Goal: Information Seeking & Learning: Learn about a topic

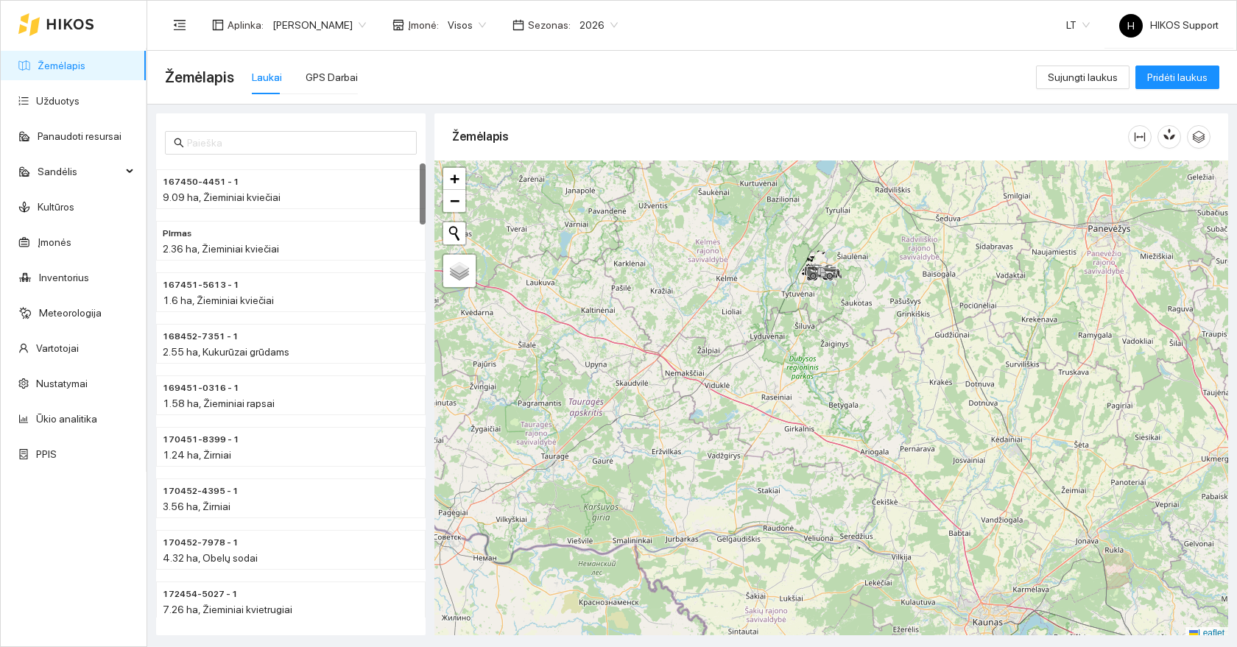
click at [288, 29] on span "[PERSON_NAME]" at bounding box center [319, 25] width 94 height 22
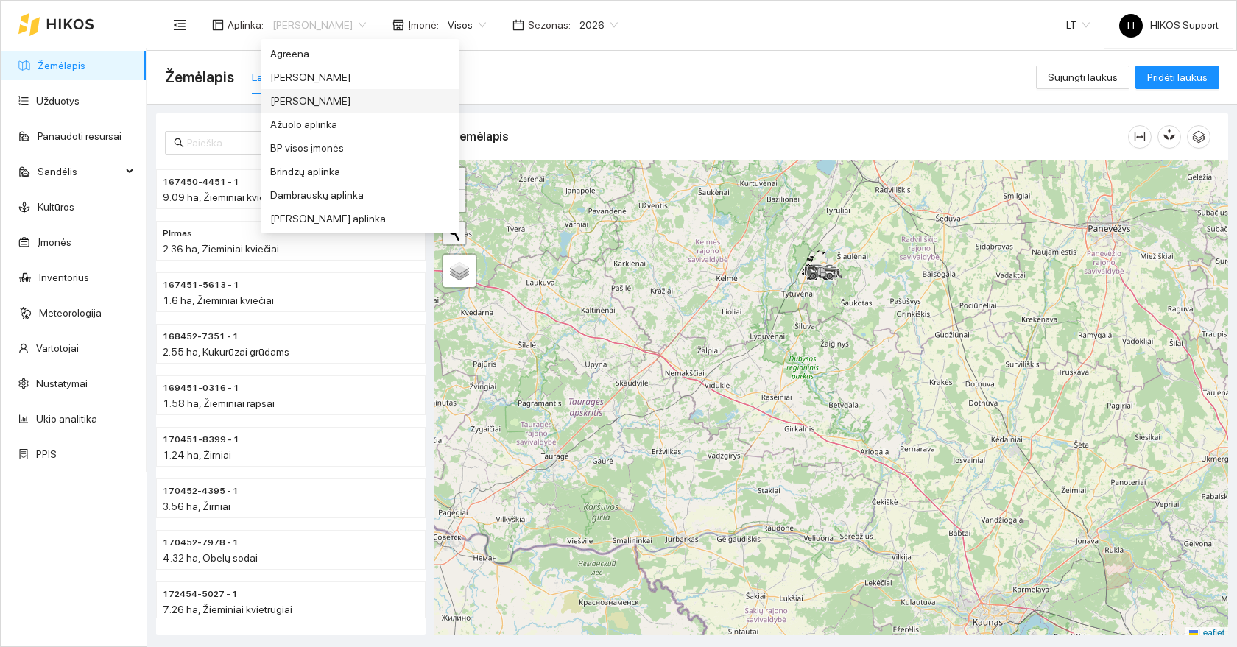
click at [309, 99] on div "[PERSON_NAME]" at bounding box center [360, 101] width 180 height 16
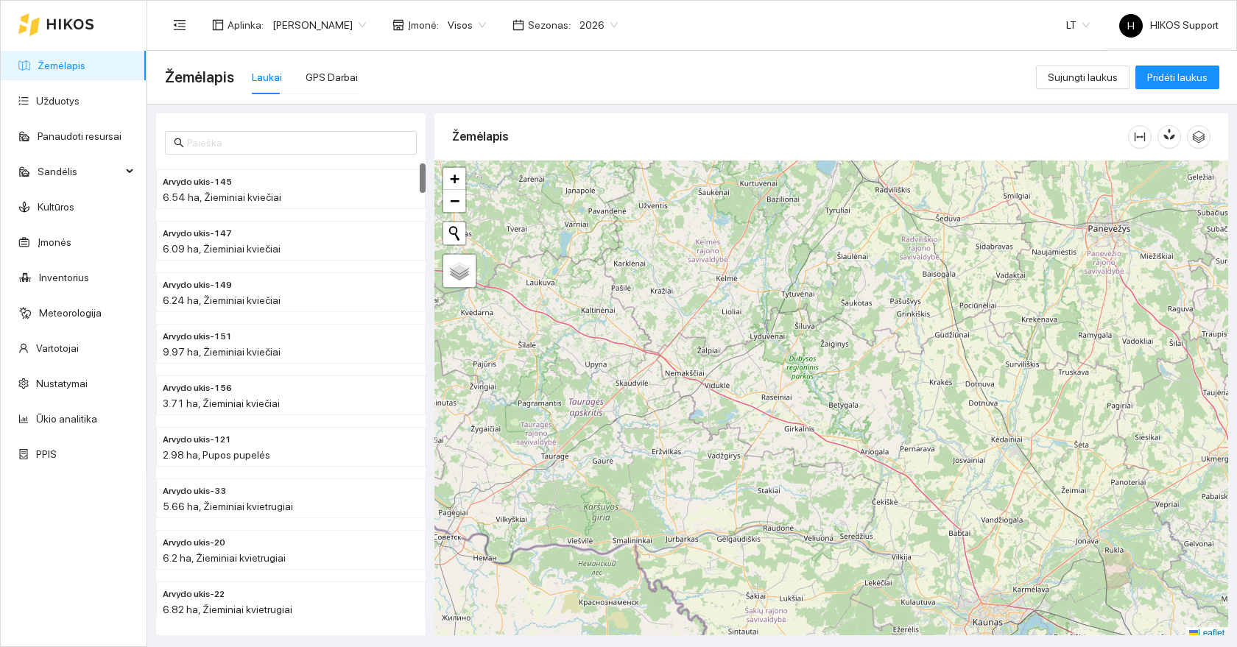
click at [840, 292] on div at bounding box center [831, 400] width 794 height 479
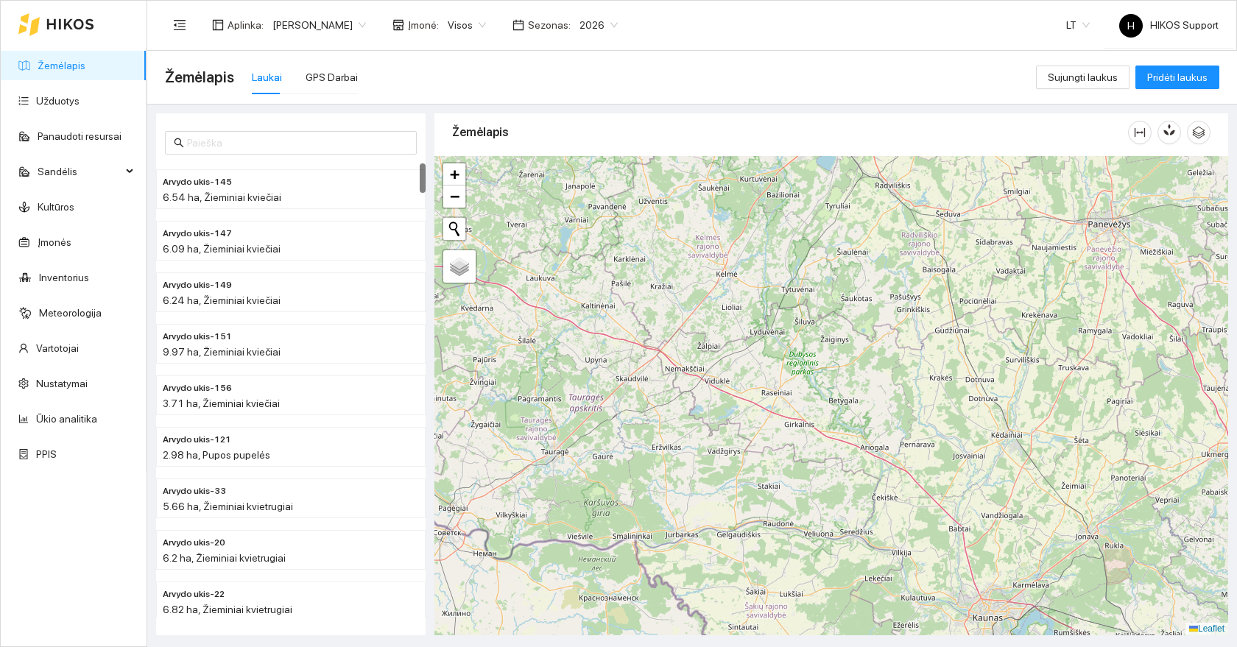
click at [840, 292] on div at bounding box center [831, 395] width 794 height 479
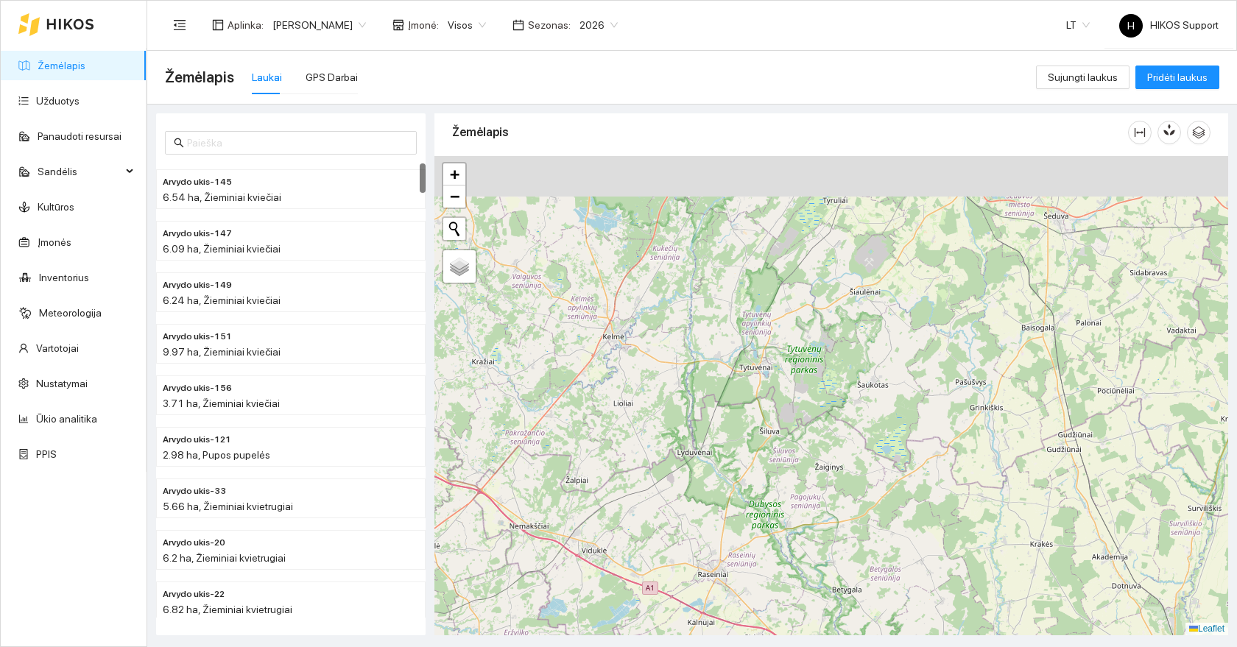
drag, startPoint x: 840, startPoint y: 255, endPoint x: 839, endPoint y: 357, distance: 101.6
click at [839, 357] on div at bounding box center [831, 395] width 794 height 479
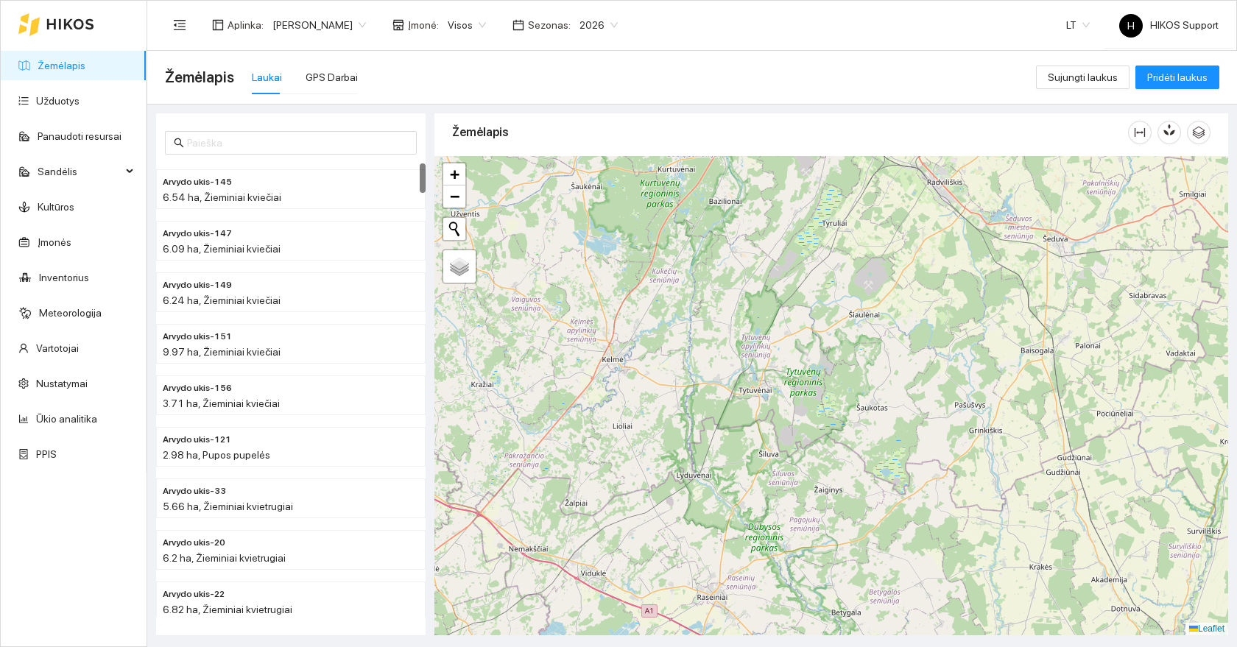
click at [826, 391] on div at bounding box center [831, 395] width 794 height 479
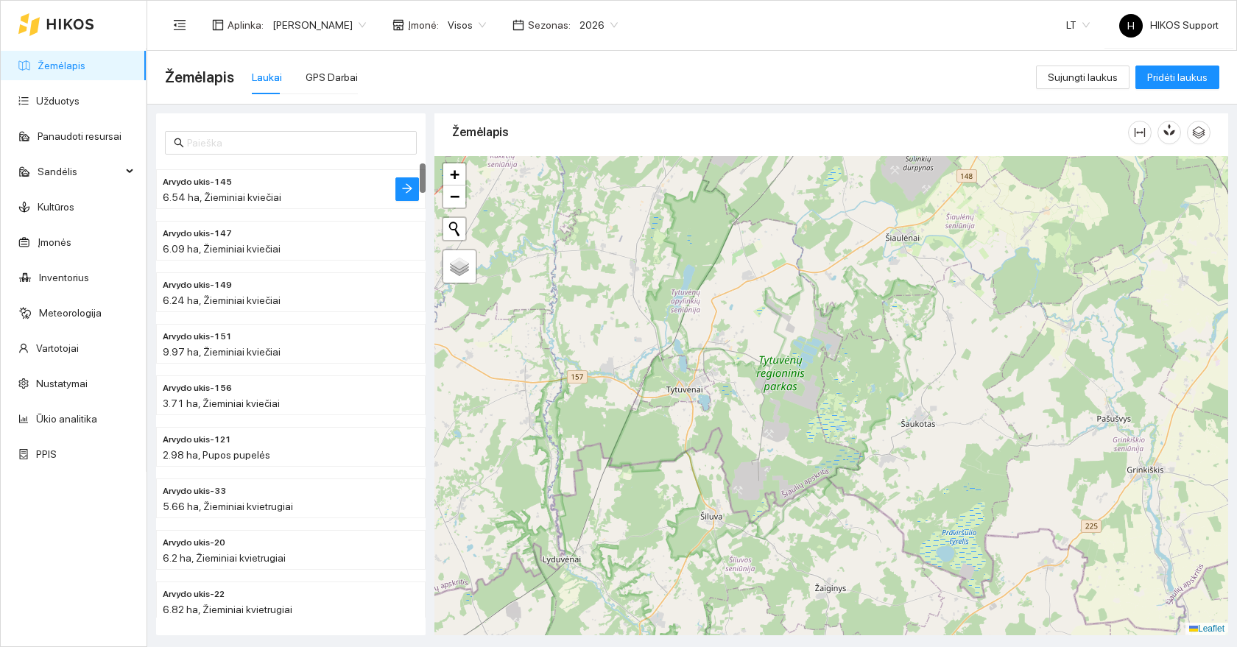
click at [258, 187] on h4 "Arvydo ukis-145" at bounding box center [261, 181] width 197 height 16
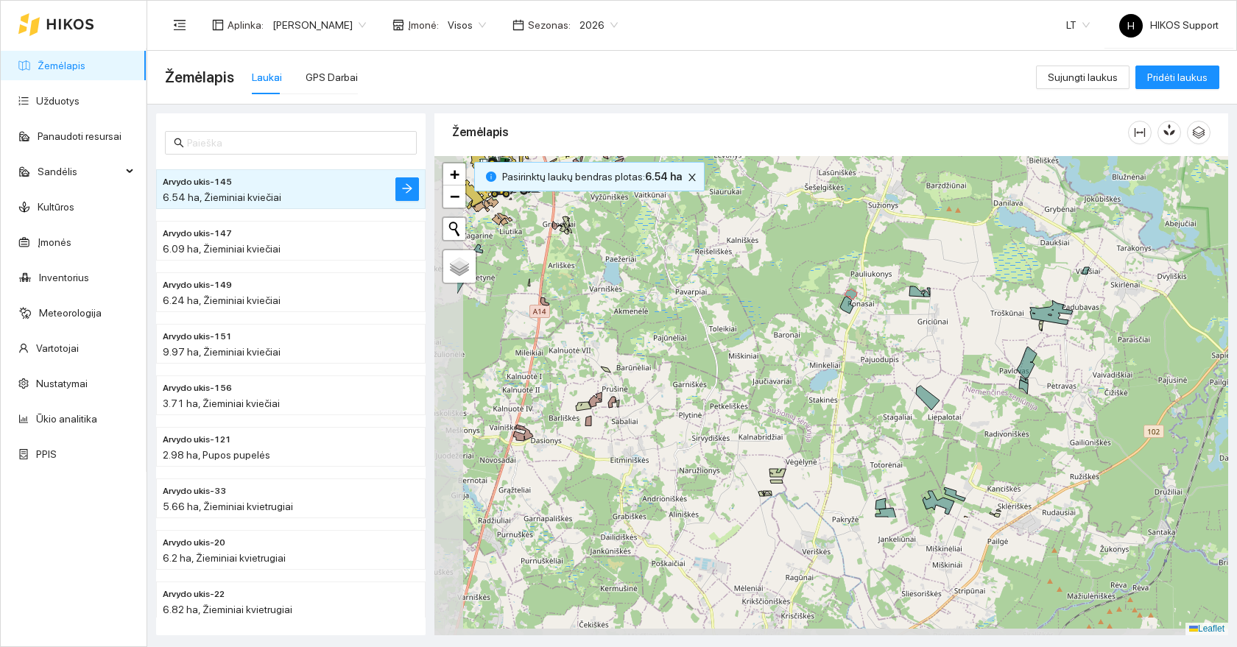
drag, startPoint x: 613, startPoint y: 488, endPoint x: 716, endPoint y: 322, distance: 195.4
click at [716, 322] on div at bounding box center [831, 395] width 794 height 479
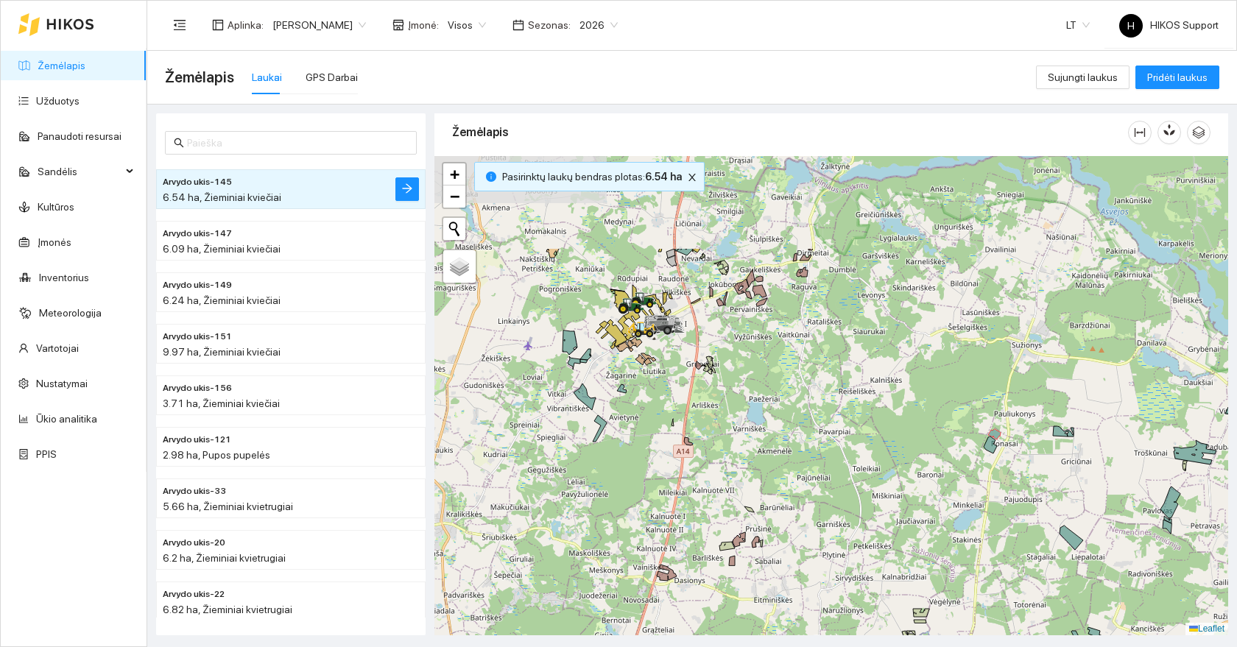
drag, startPoint x: 719, startPoint y: 302, endPoint x: 861, endPoint y: 441, distance: 198.9
click at [861, 441] on div at bounding box center [831, 395] width 794 height 479
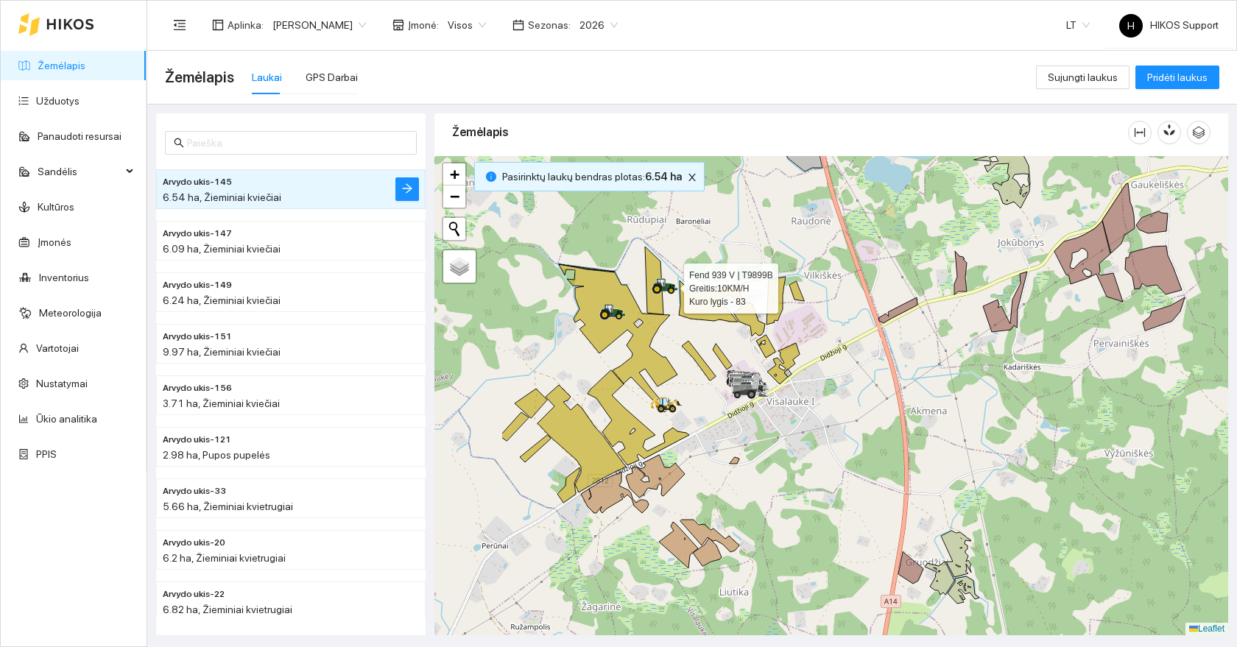
drag, startPoint x: 509, startPoint y: 340, endPoint x: 657, endPoint y: 294, distance: 155.1
click at [657, 294] on ellipse at bounding box center [657, 288] width 11 height 11
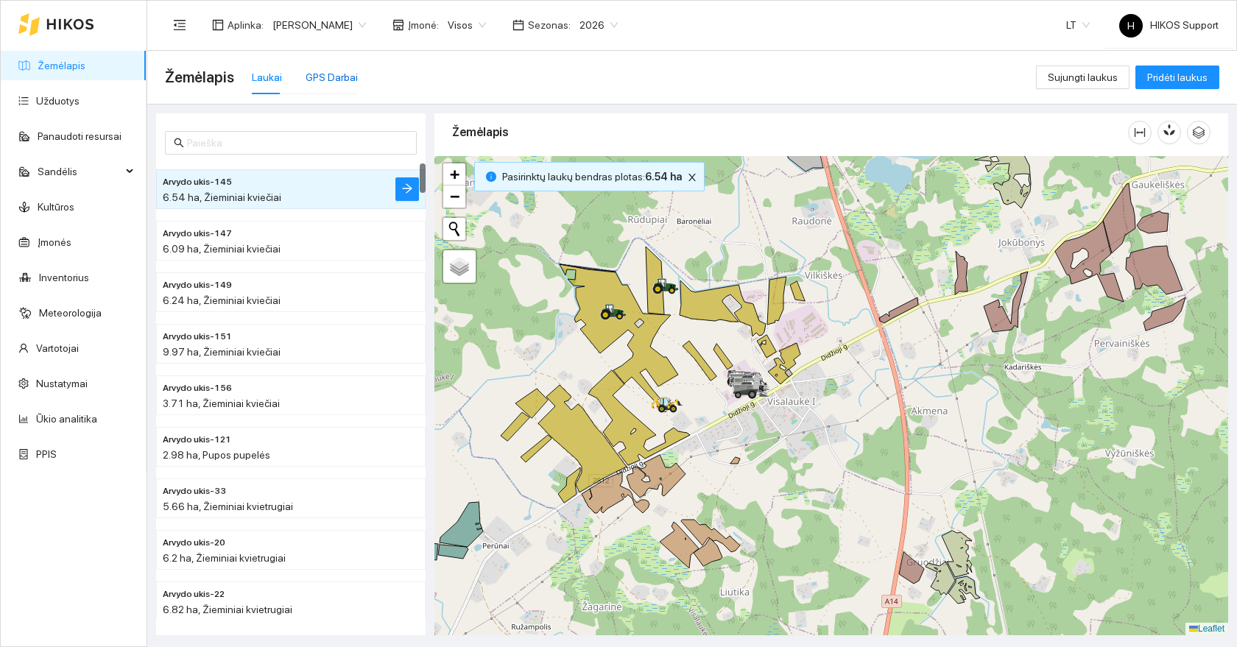
click at [333, 78] on div "GPS Darbai" at bounding box center [332, 77] width 52 height 16
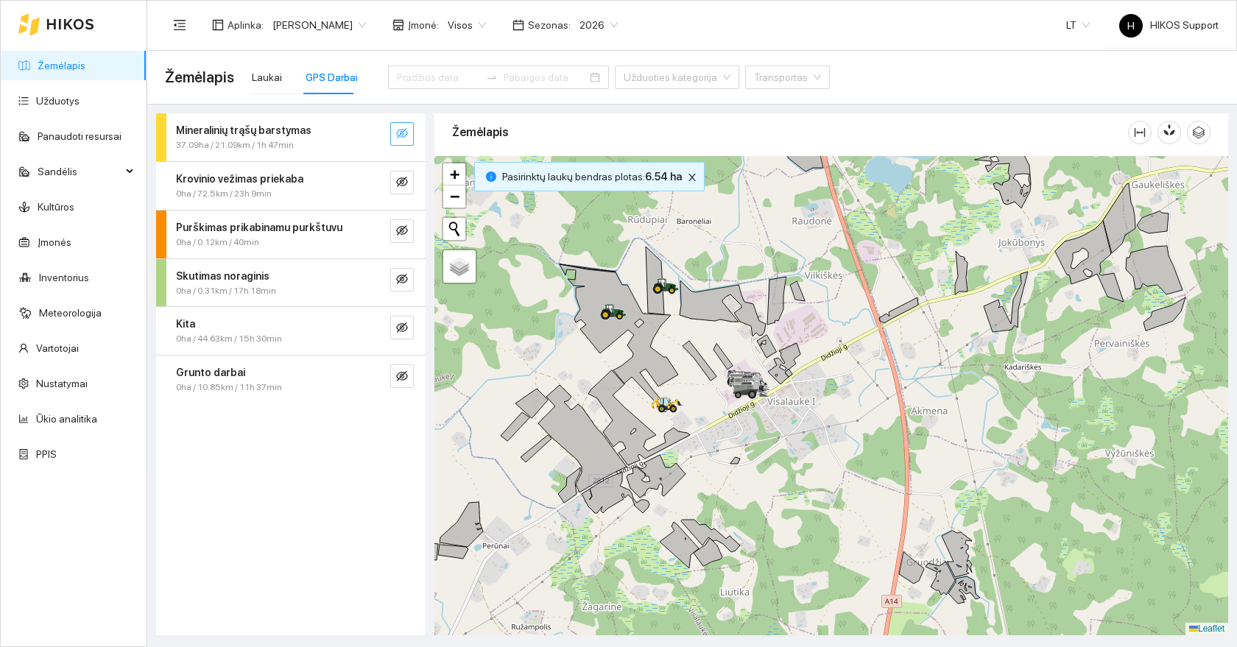
click at [405, 138] on icon "eye-invisible" at bounding box center [402, 133] width 12 height 12
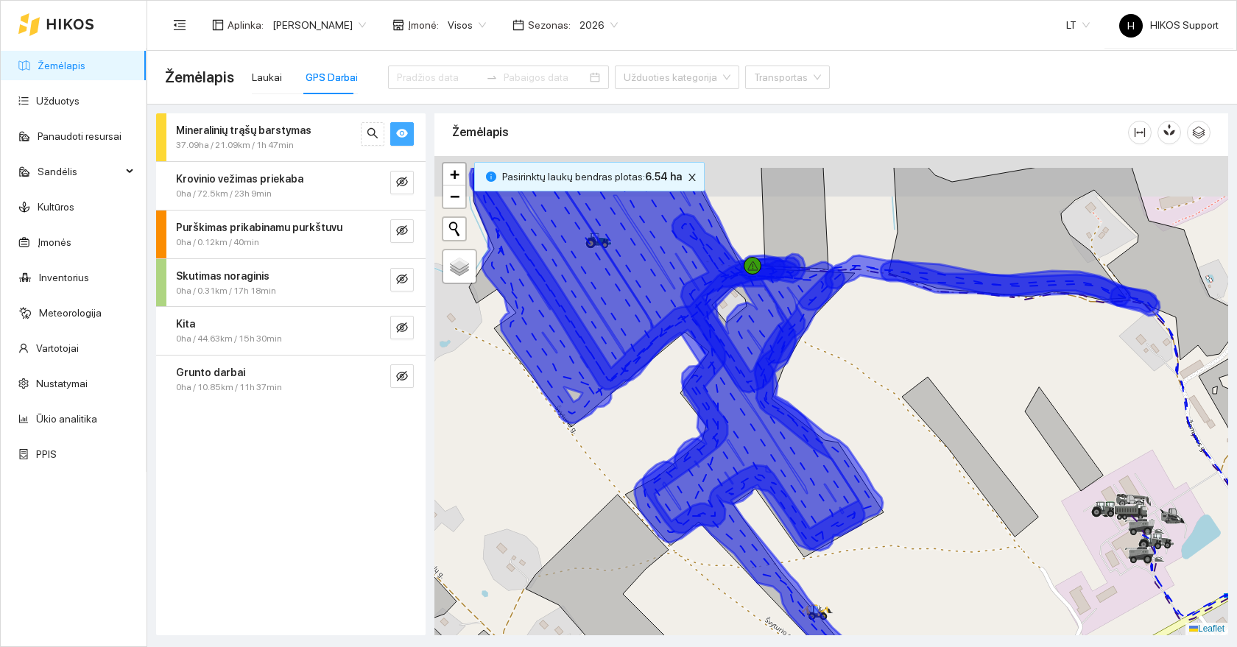
drag, startPoint x: 694, startPoint y: 317, endPoint x: 630, endPoint y: 430, distance: 129.9
click at [630, 430] on div at bounding box center [831, 395] width 794 height 479
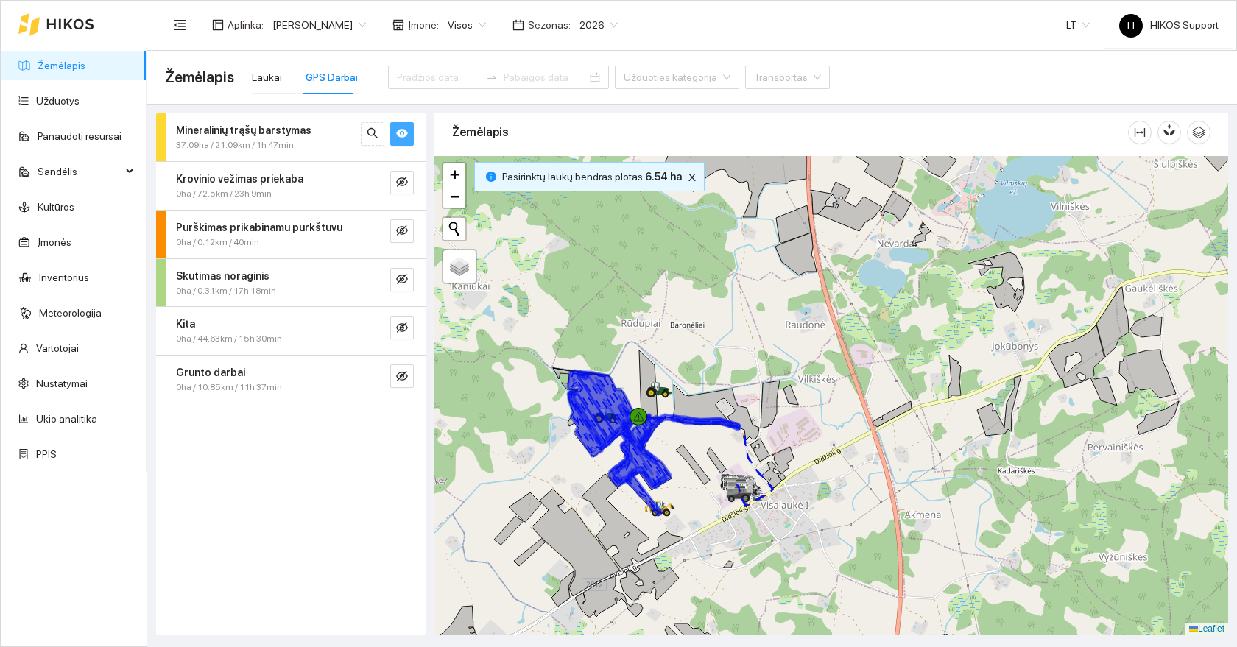
click at [406, 136] on icon "eye" at bounding box center [402, 133] width 12 height 12
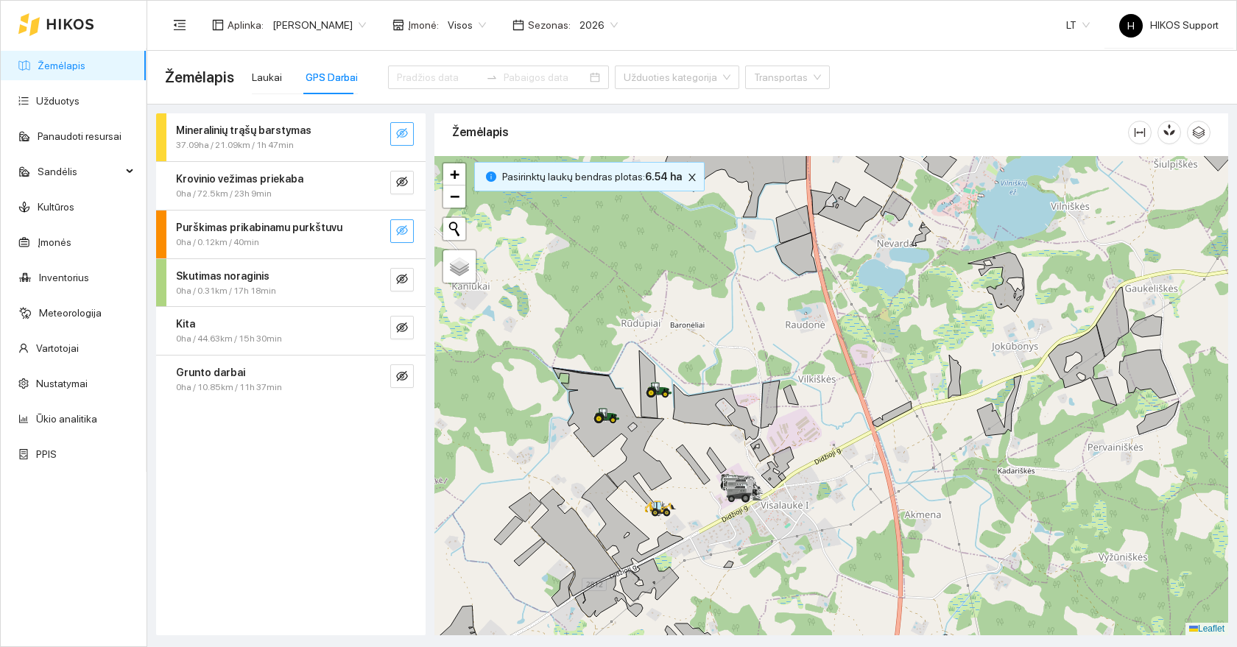
click at [407, 228] on icon "eye-invisible" at bounding box center [402, 231] width 12 height 12
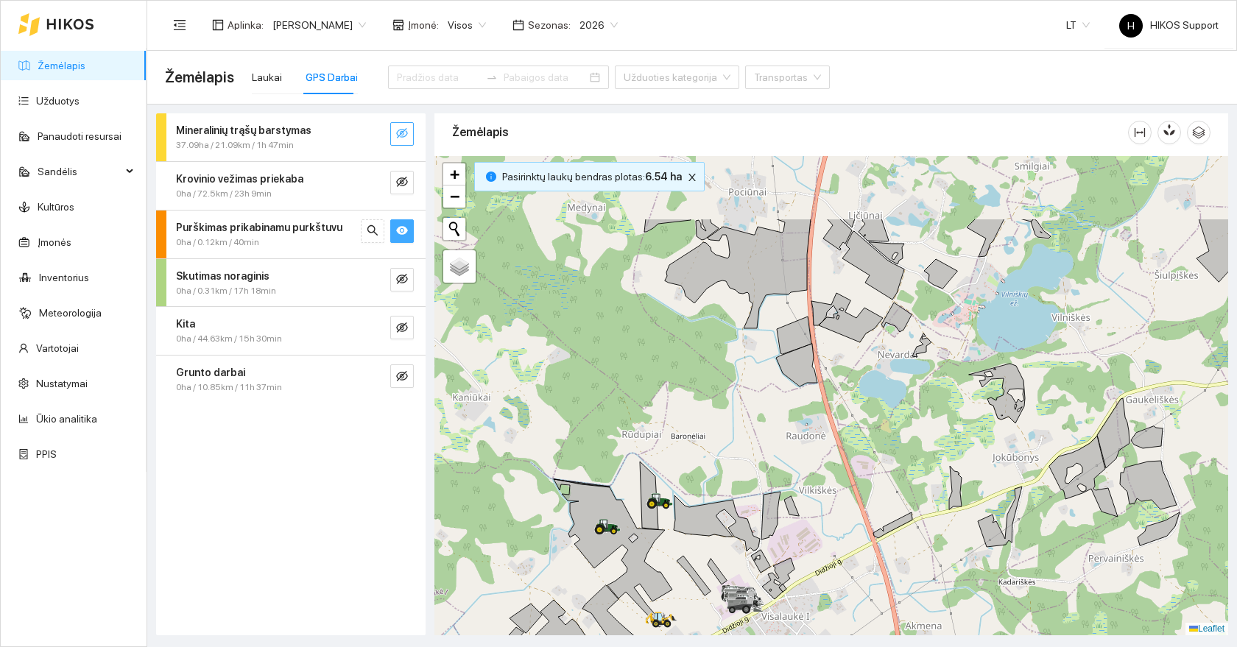
drag, startPoint x: 631, startPoint y: 261, endPoint x: 621, endPoint y: 412, distance: 152.0
click at [621, 412] on div at bounding box center [831, 395] width 794 height 479
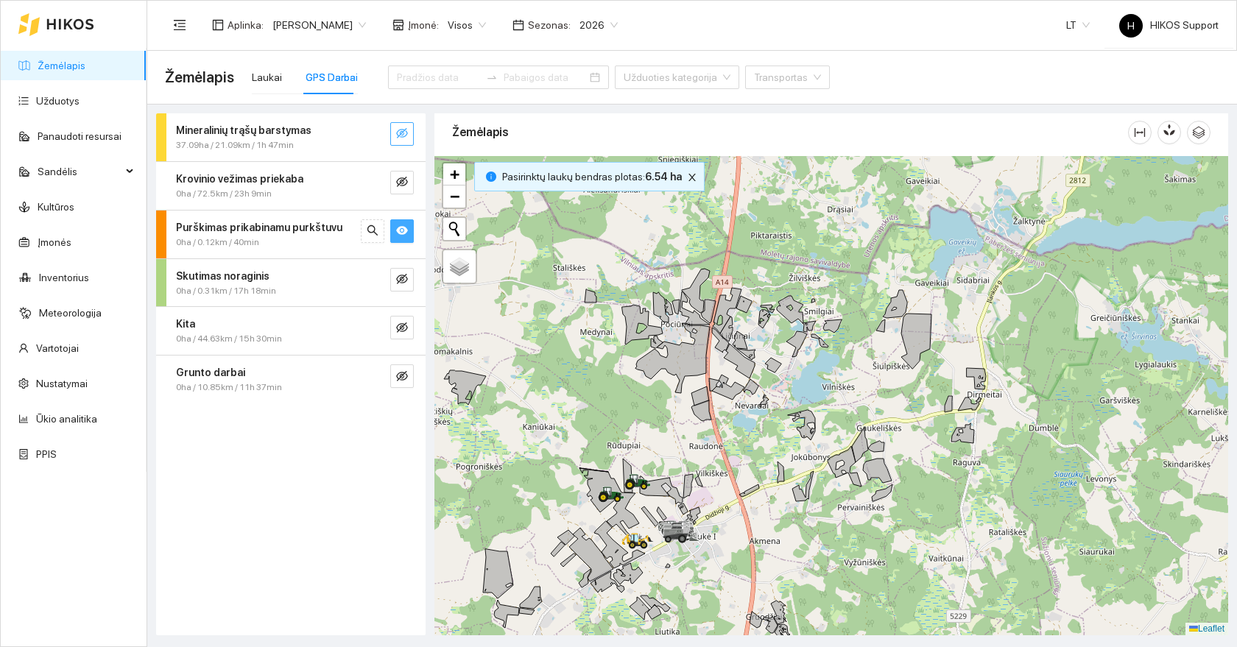
click at [406, 235] on icon "eye" at bounding box center [402, 231] width 12 height 12
click at [404, 296] on div "Skutimas noraginis 0ha / 0.31km / 17h 18min" at bounding box center [290, 283] width 269 height 48
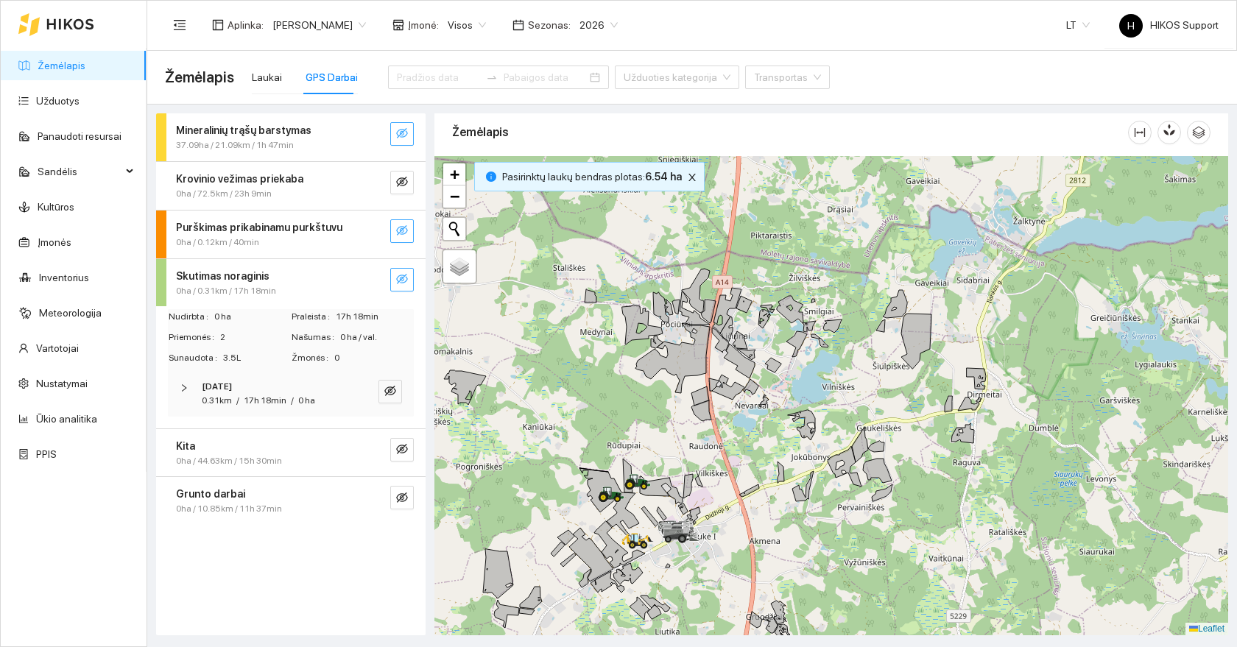
click at [405, 286] on span "eye-invisible" at bounding box center [402, 280] width 12 height 14
click at [405, 286] on span "eye" at bounding box center [402, 280] width 12 height 14
click at [317, 275] on div "Skutimas noraginis" at bounding box center [266, 276] width 180 height 16
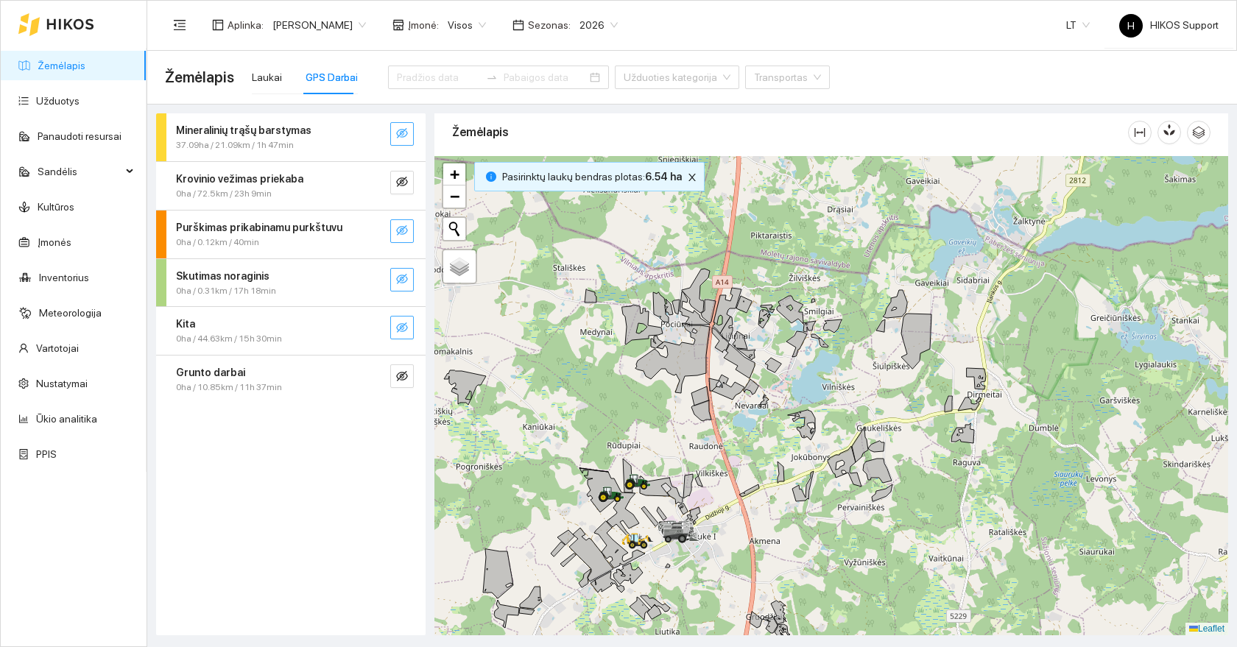
click at [407, 332] on icon "eye-invisible" at bounding box center [402, 328] width 12 height 12
click at [407, 332] on icon "eye" at bounding box center [402, 328] width 12 height 12
click at [407, 332] on icon "eye-invisible" at bounding box center [402, 328] width 12 height 12
click at [407, 332] on icon "eye" at bounding box center [402, 328] width 12 height 12
click at [407, 332] on icon "eye-invisible" at bounding box center [402, 328] width 12 height 12
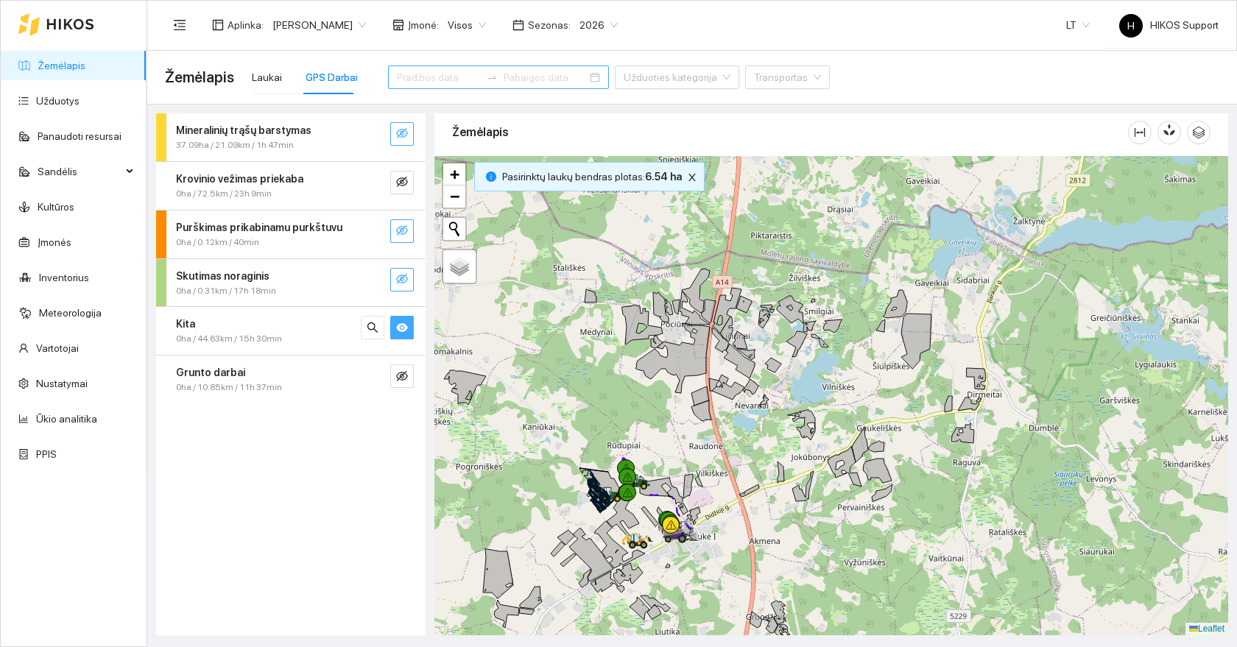
click at [417, 82] on input at bounding box center [438, 77] width 83 height 16
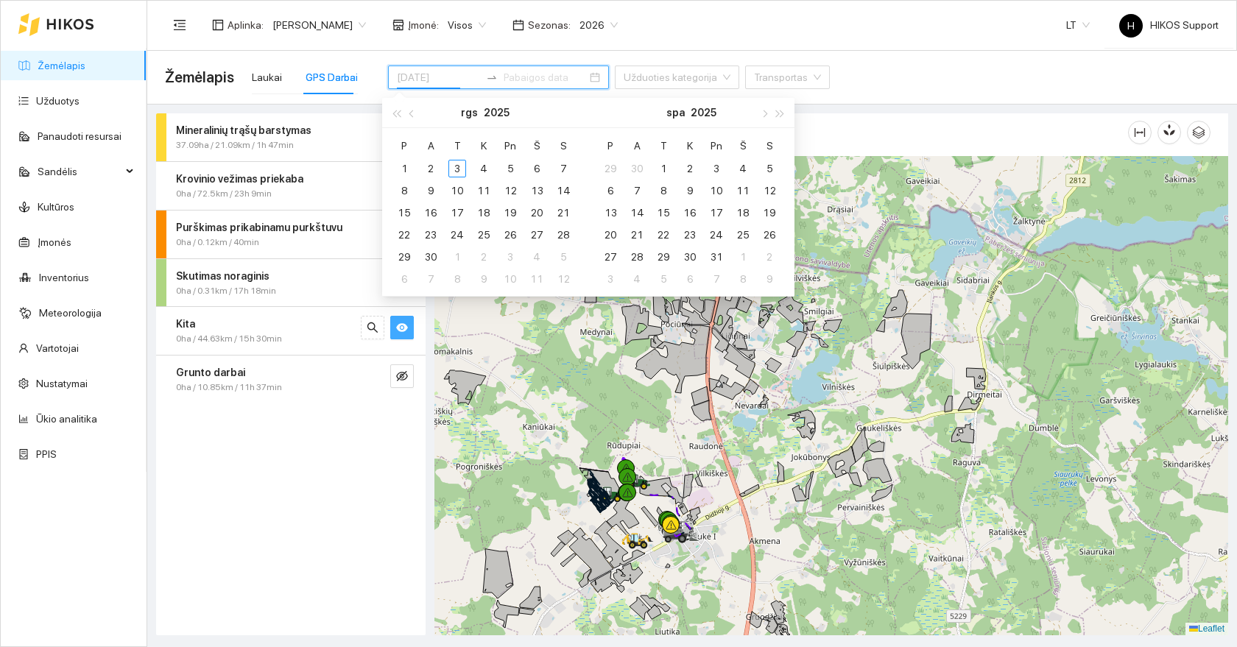
type input "[DATE]"
click at [415, 116] on button "button" at bounding box center [412, 112] width 16 height 29
type input "[DATE]"
click at [404, 255] on div "25" at bounding box center [404, 257] width 18 height 18
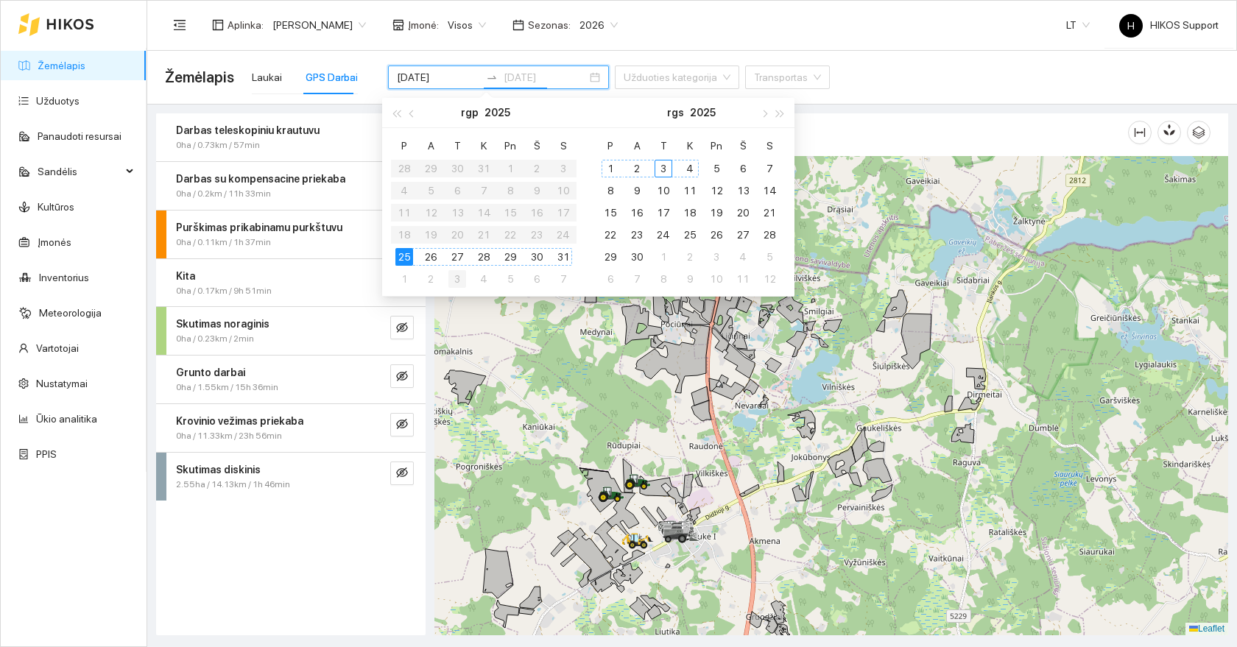
type input "[DATE]"
click at [455, 279] on div "3" at bounding box center [457, 279] width 18 height 18
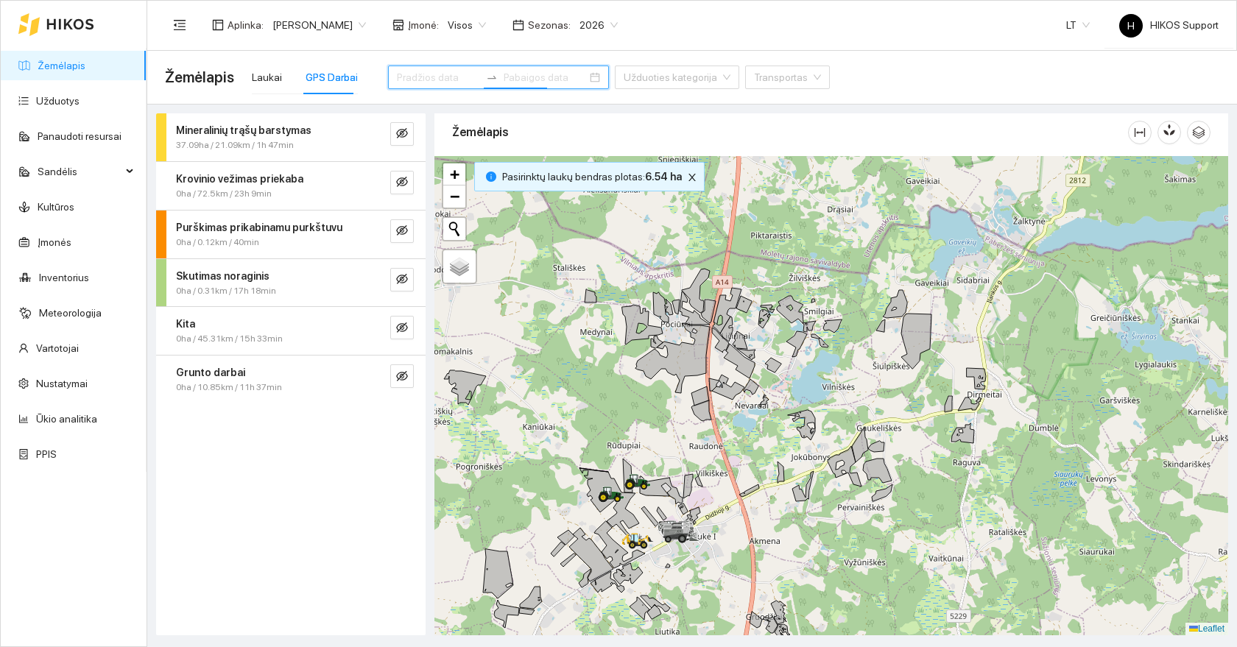
click at [424, 78] on input at bounding box center [438, 77] width 83 height 16
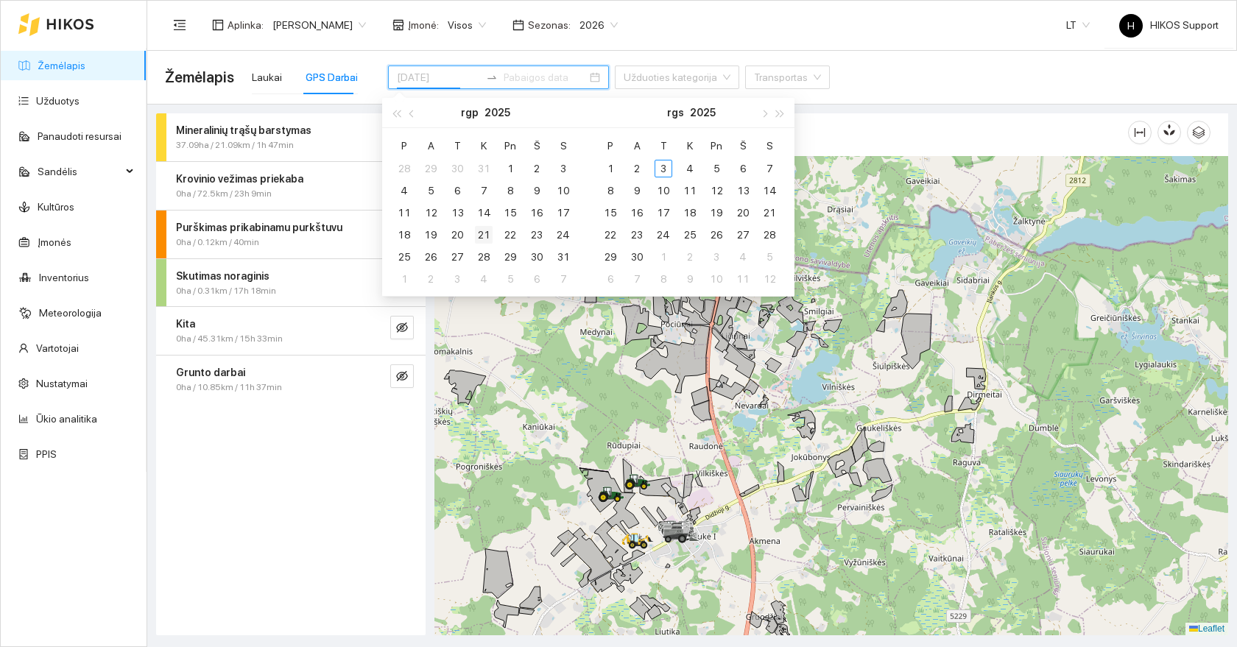
type input "[DATE]"
click at [482, 230] on div "21" at bounding box center [484, 235] width 18 height 18
type input "[DATE]"
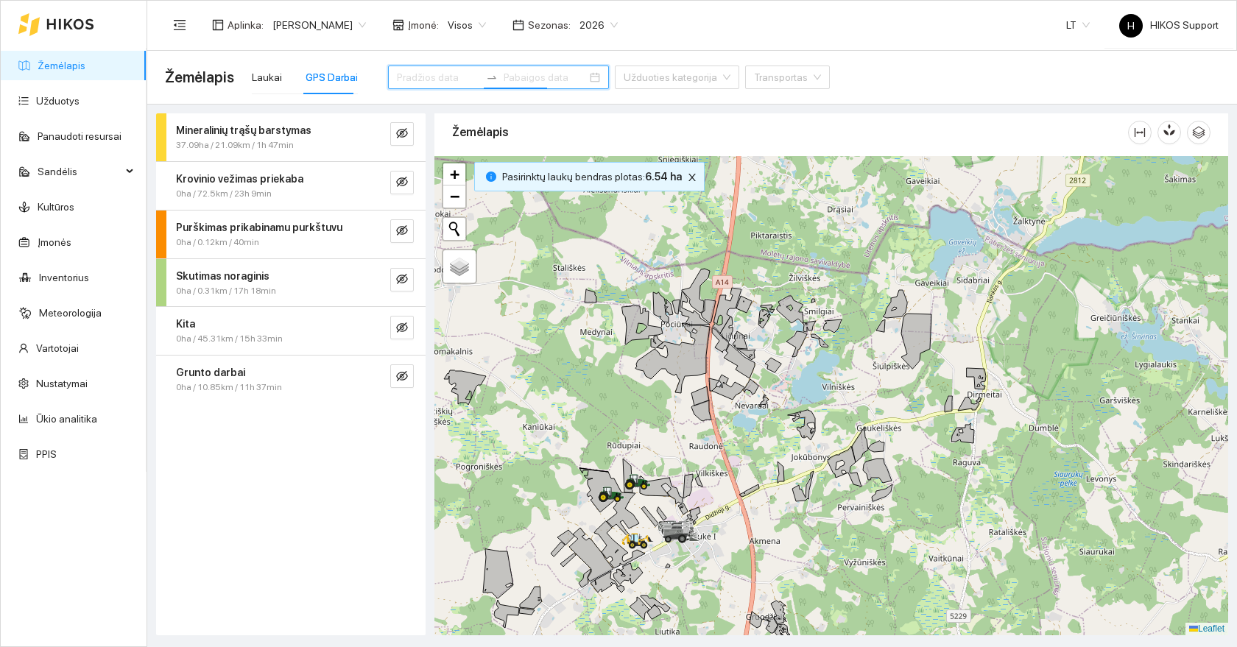
click at [424, 77] on input at bounding box center [438, 77] width 83 height 16
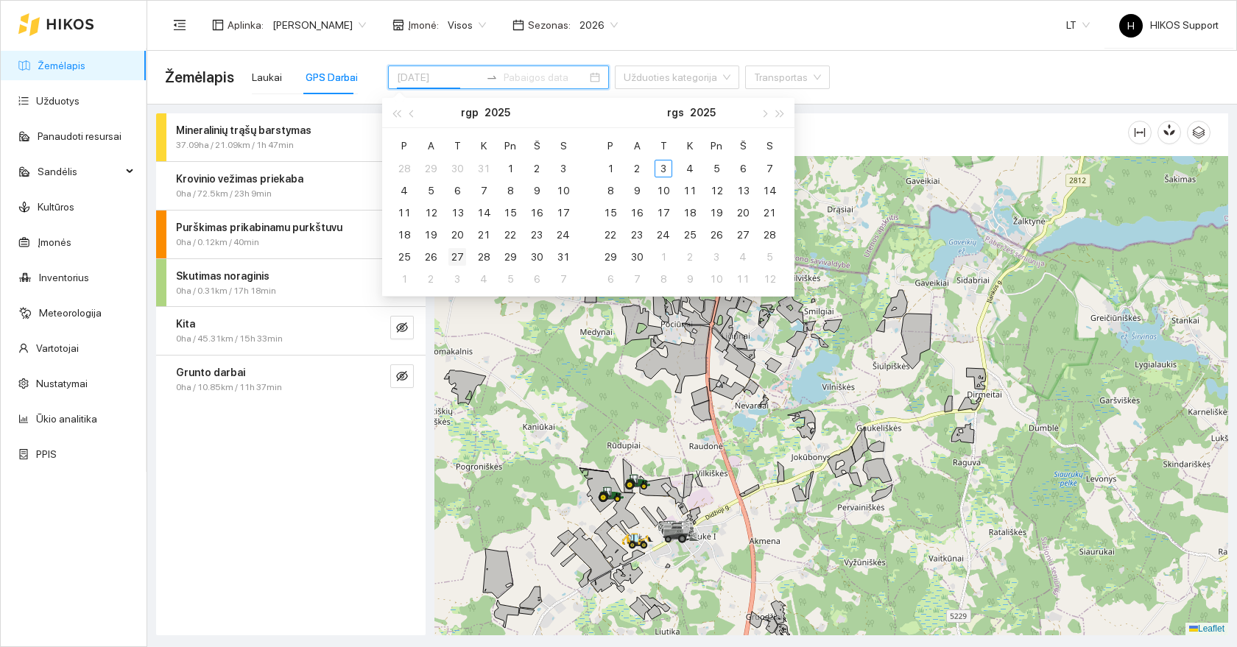
type input "[DATE]"
drag, startPoint x: 460, startPoint y: 257, endPoint x: 460, endPoint y: 266, distance: 8.8
click at [460, 257] on div "27" at bounding box center [457, 257] width 18 height 18
type input "[DATE]"
click at [460, 280] on div "3" at bounding box center [457, 279] width 18 height 18
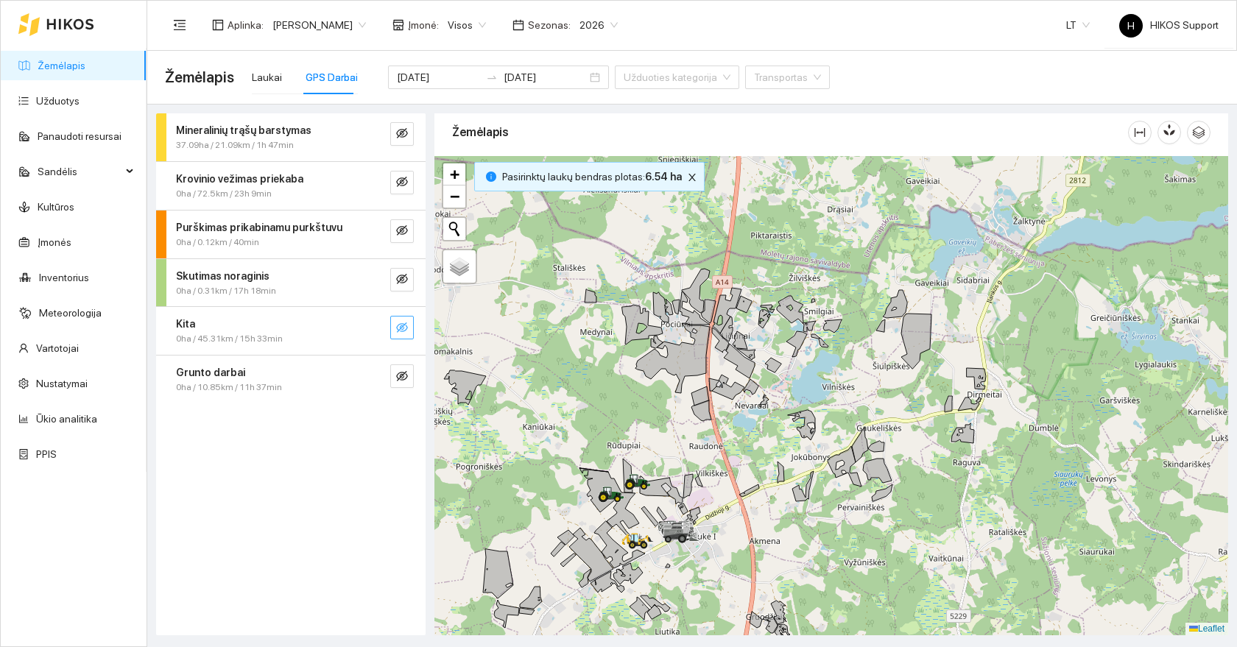
click at [401, 332] on icon "eye-invisible" at bounding box center [402, 328] width 12 height 12
click at [404, 376] on icon "eye-invisible" at bounding box center [402, 376] width 12 height 12
click at [404, 376] on icon "eye" at bounding box center [402, 376] width 12 height 9
click at [409, 276] on button "button" at bounding box center [402, 280] width 24 height 24
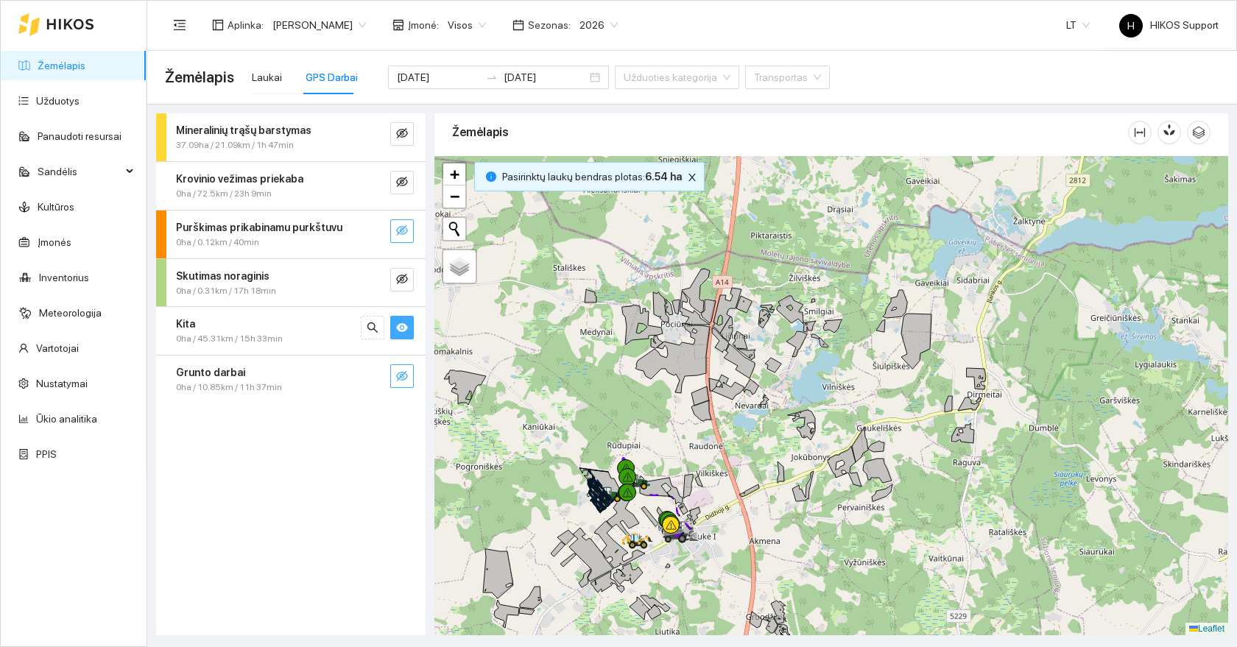
click at [401, 236] on span "eye-invisible" at bounding box center [402, 232] width 12 height 14
click at [401, 236] on span "eye" at bounding box center [402, 232] width 12 height 14
click at [398, 329] on icon "eye" at bounding box center [402, 327] width 12 height 9
click at [404, 186] on icon "eye-invisible" at bounding box center [402, 182] width 12 height 12
click at [403, 136] on icon "eye-invisible" at bounding box center [402, 133] width 12 height 12
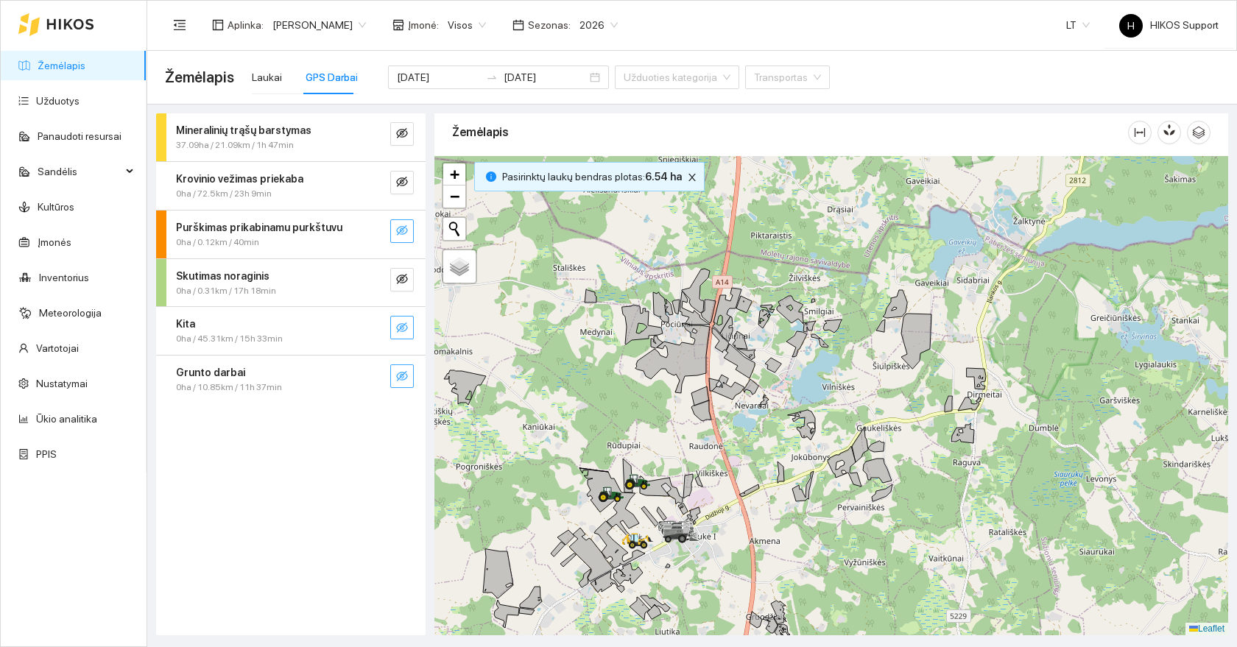
click at [409, 328] on button "button" at bounding box center [402, 328] width 24 height 24
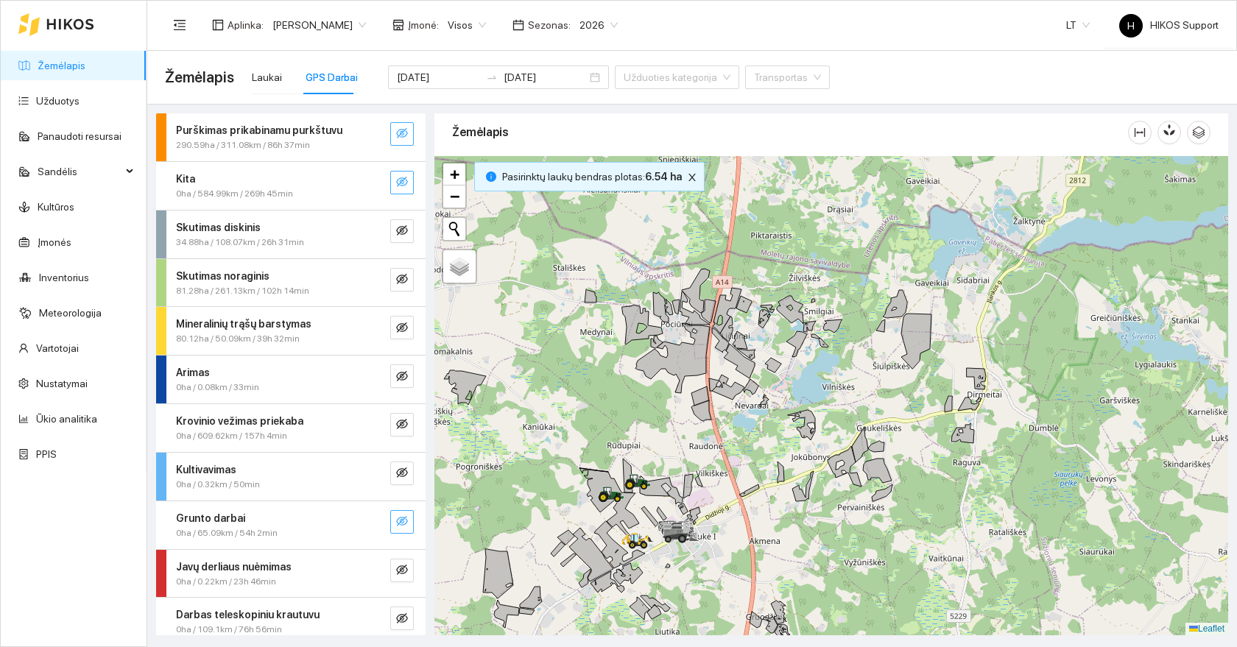
scroll to position [10, 0]
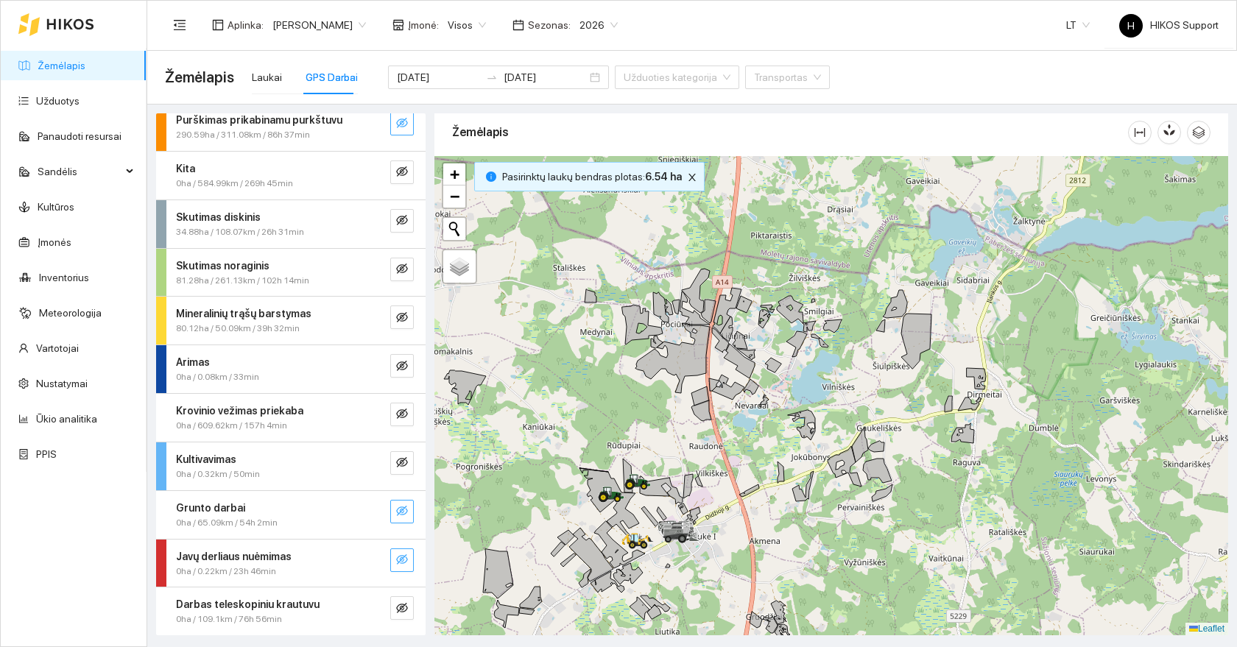
click at [399, 561] on icon "eye-invisible" at bounding box center [402, 559] width 12 height 10
click at [379, 561] on button "button" at bounding box center [373, 561] width 24 height 24
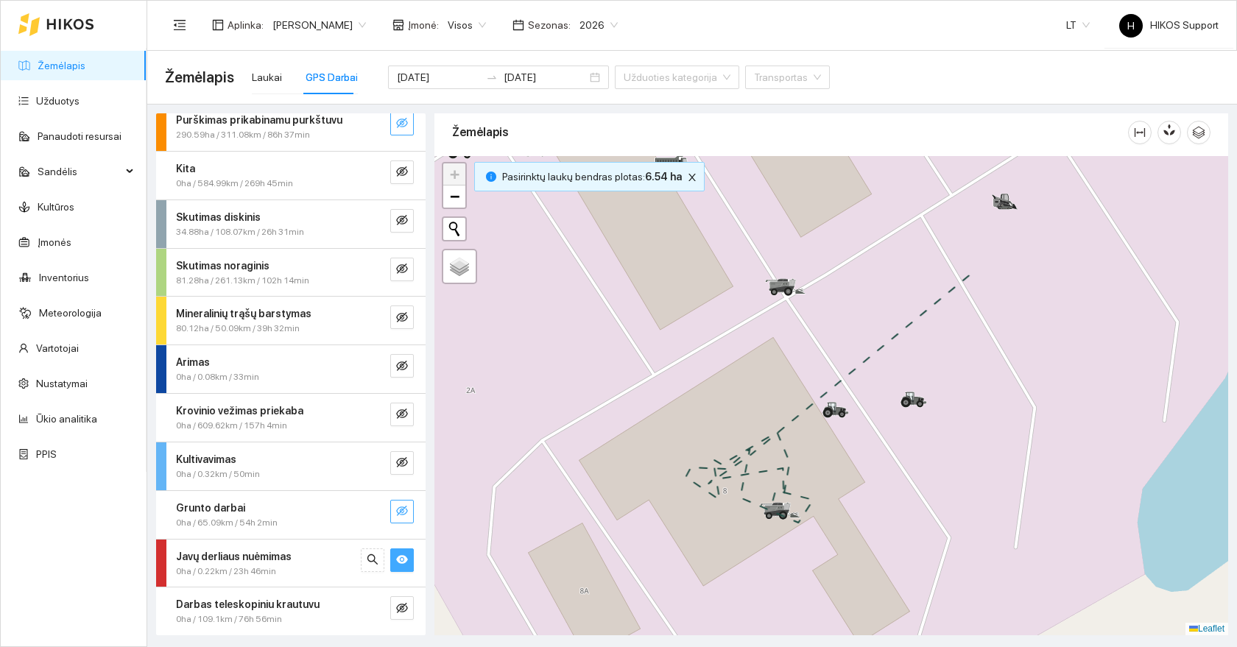
click at [400, 560] on icon "eye" at bounding box center [402, 560] width 12 height 12
click at [403, 176] on icon "eye-invisible" at bounding box center [402, 172] width 12 height 12
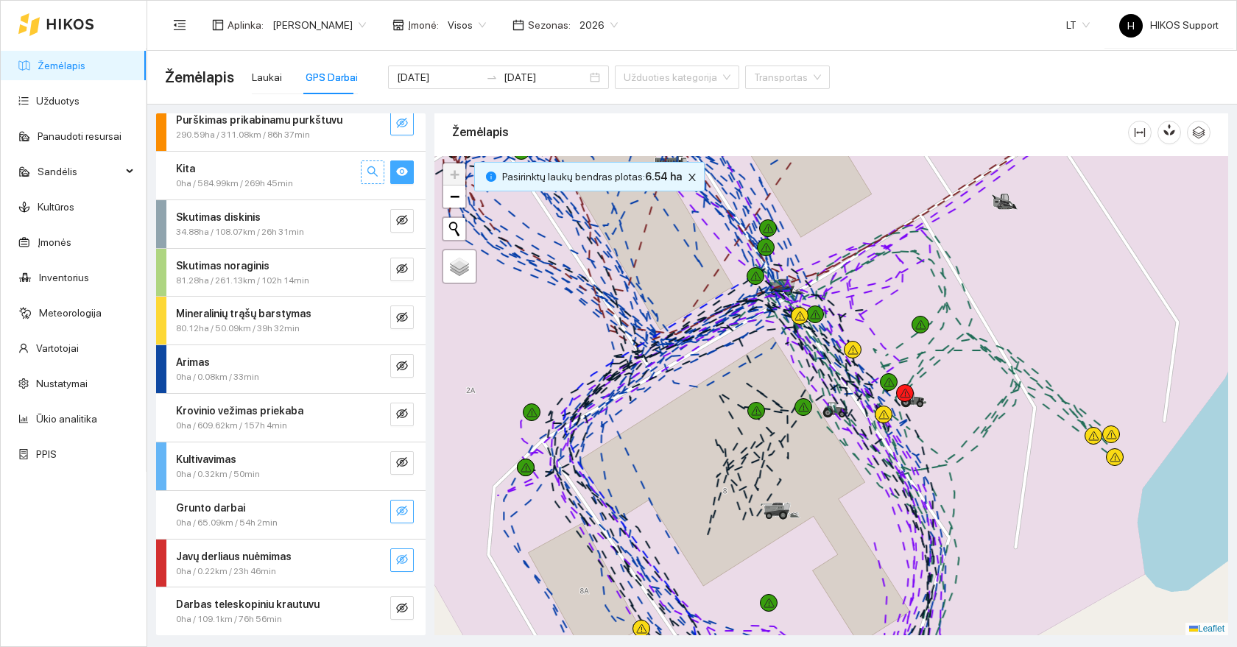
click at [371, 169] on icon "search" at bounding box center [373, 172] width 12 height 12
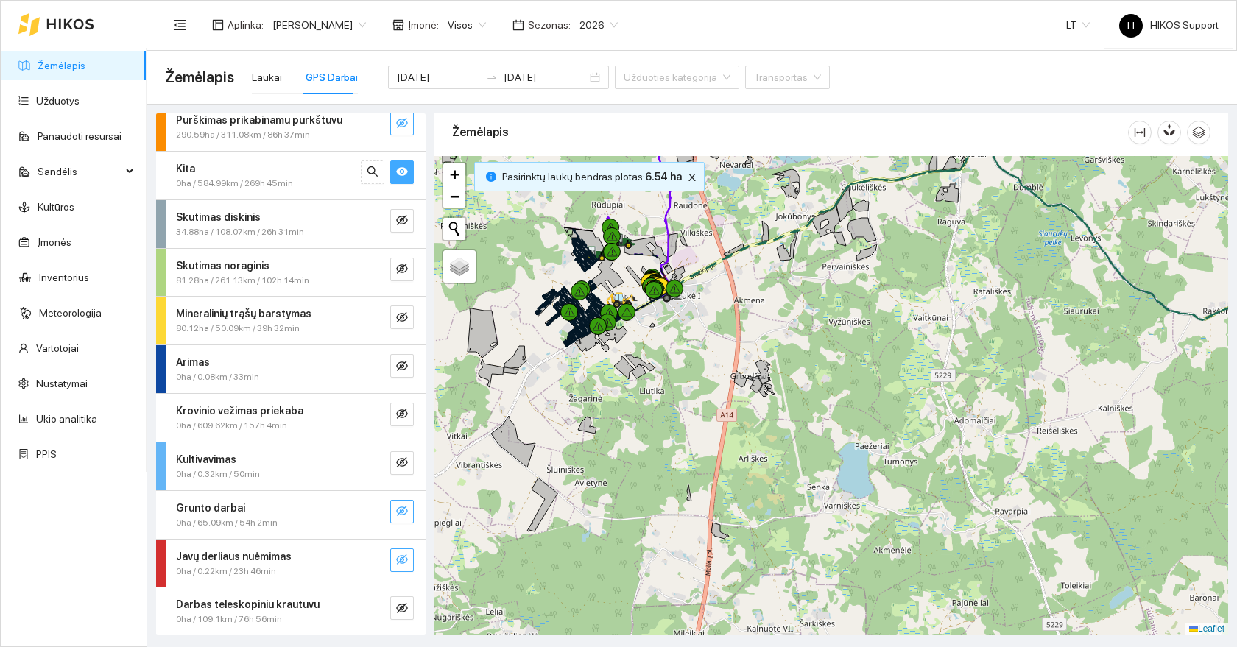
drag, startPoint x: 770, startPoint y: 314, endPoint x: 875, endPoint y: 384, distance: 126.0
click at [875, 384] on div at bounding box center [831, 395] width 794 height 479
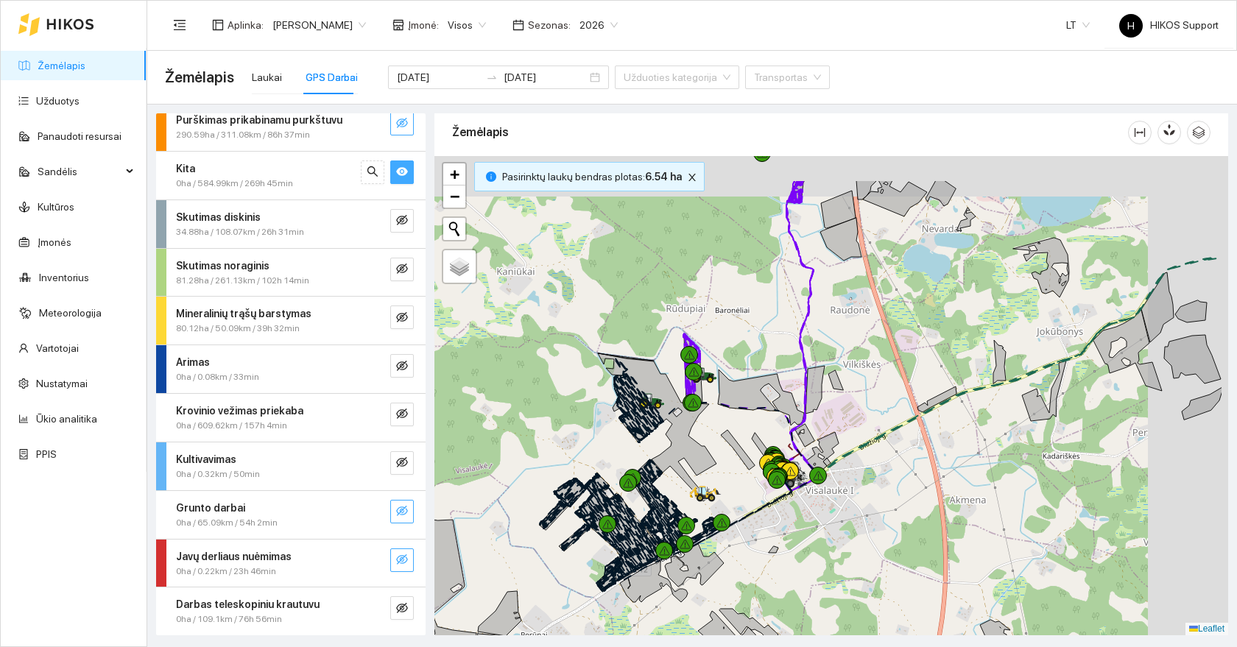
drag, startPoint x: 864, startPoint y: 346, endPoint x: 766, endPoint y: 438, distance: 134.4
click at [766, 438] on div at bounding box center [831, 395] width 794 height 479
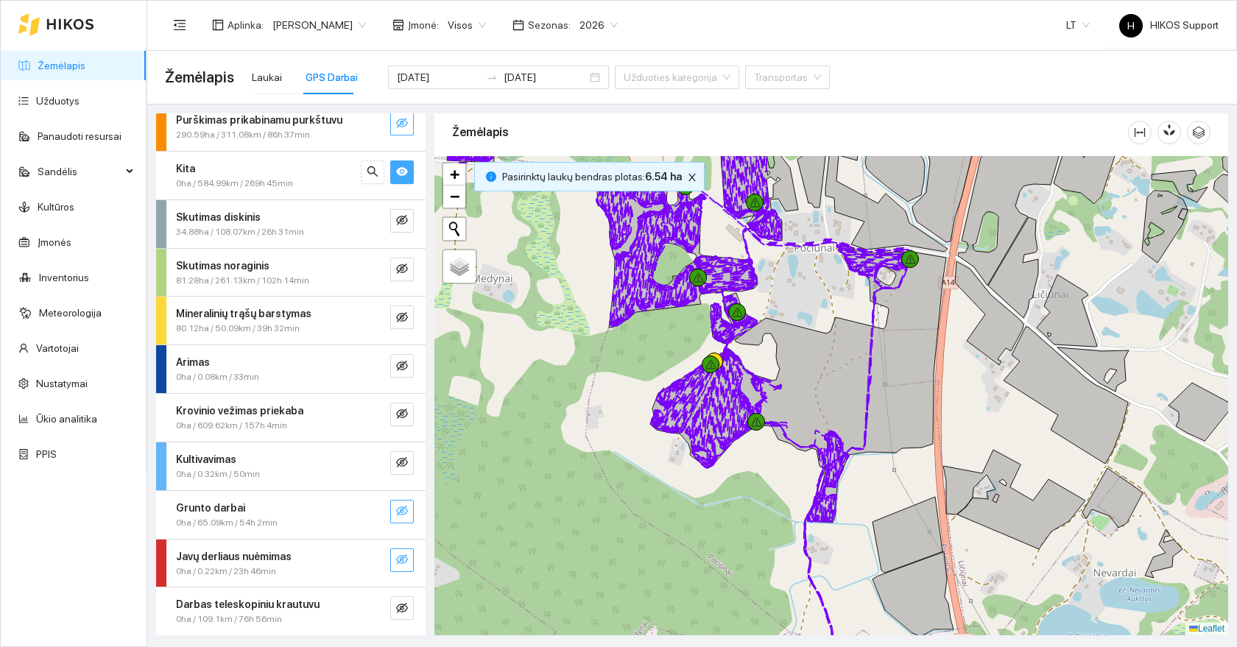
drag, startPoint x: 803, startPoint y: 325, endPoint x: 754, endPoint y: 384, distance: 76.3
click at [758, 383] on div at bounding box center [831, 395] width 794 height 479
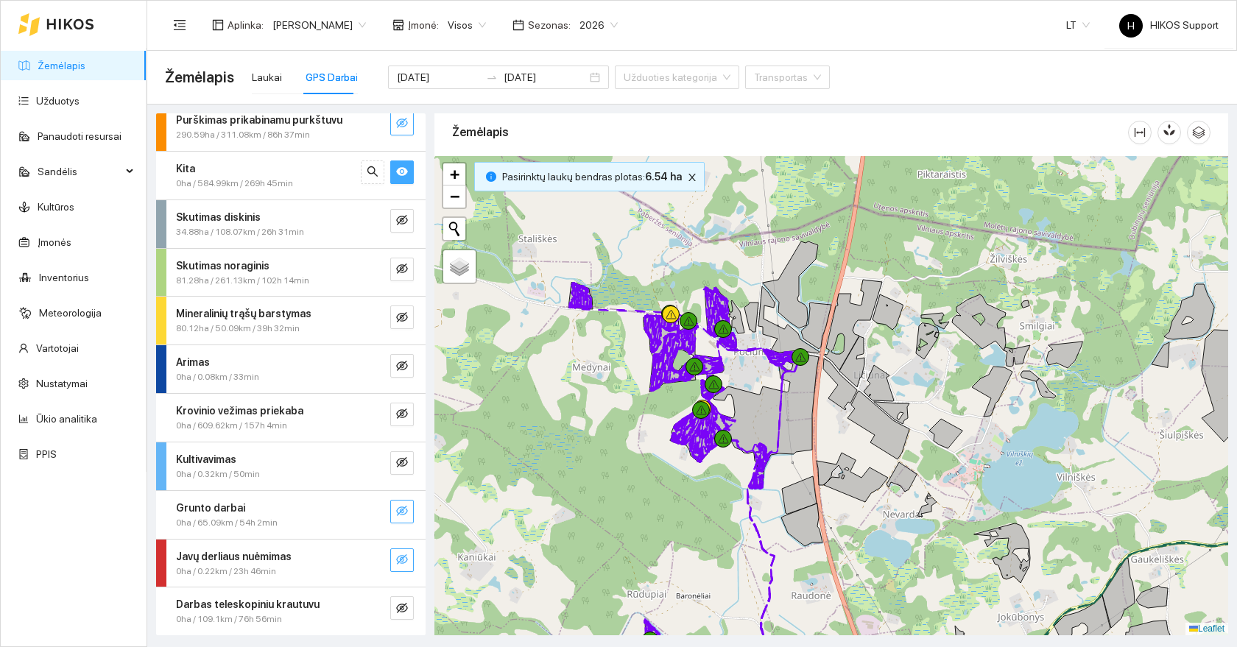
click at [290, 181] on span "0ha / 584.99km / 269h 45min" at bounding box center [234, 184] width 117 height 14
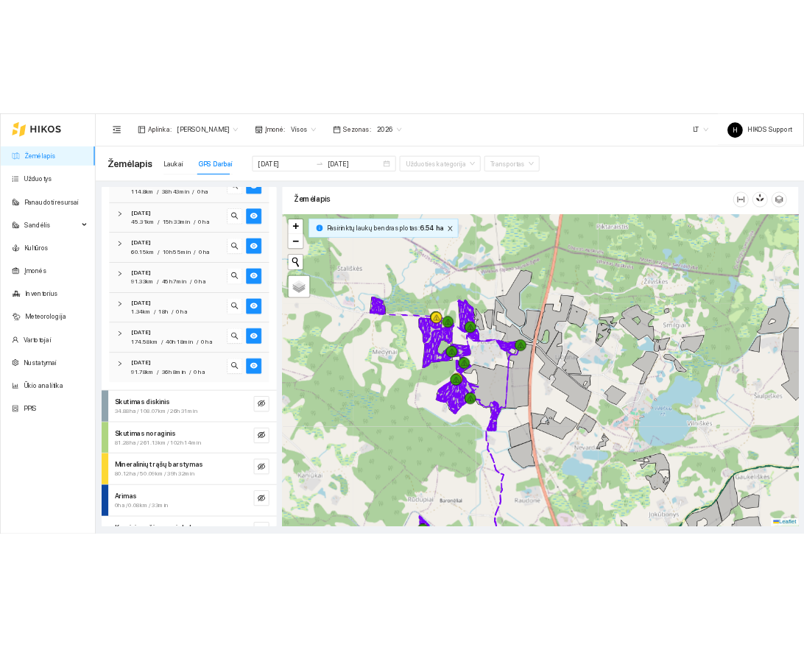
scroll to position [244, 0]
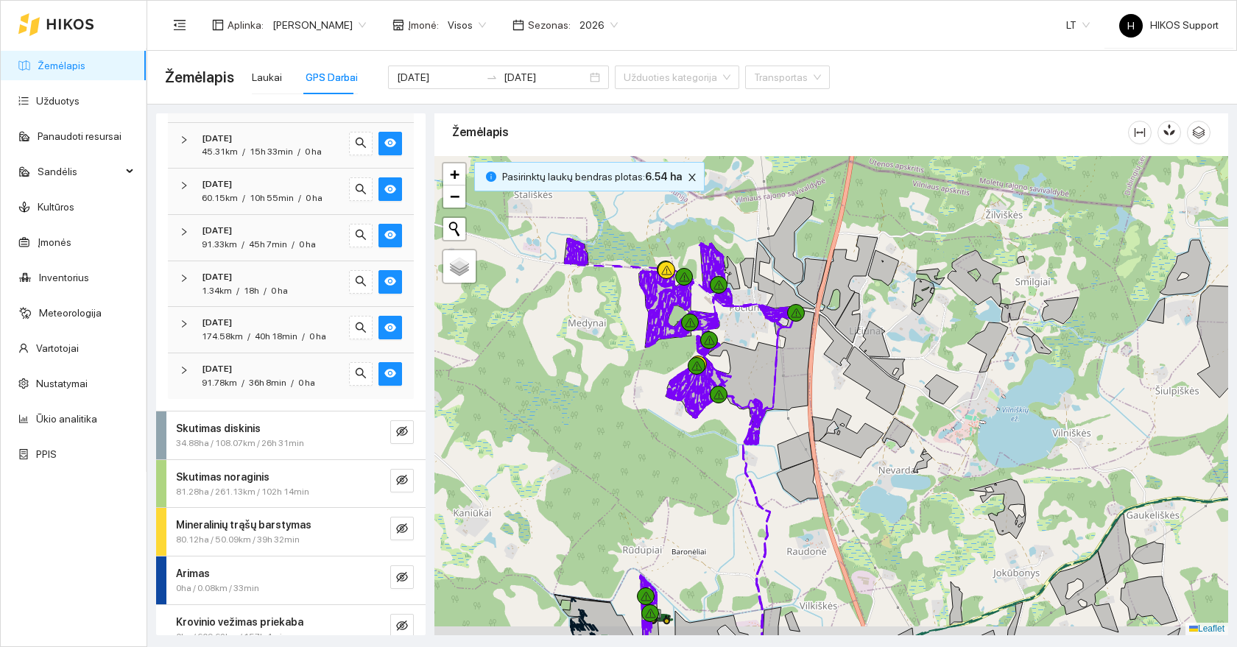
drag, startPoint x: 601, startPoint y: 529, endPoint x: 574, endPoint y: 364, distance: 166.3
click at [574, 364] on div at bounding box center [831, 395] width 794 height 479
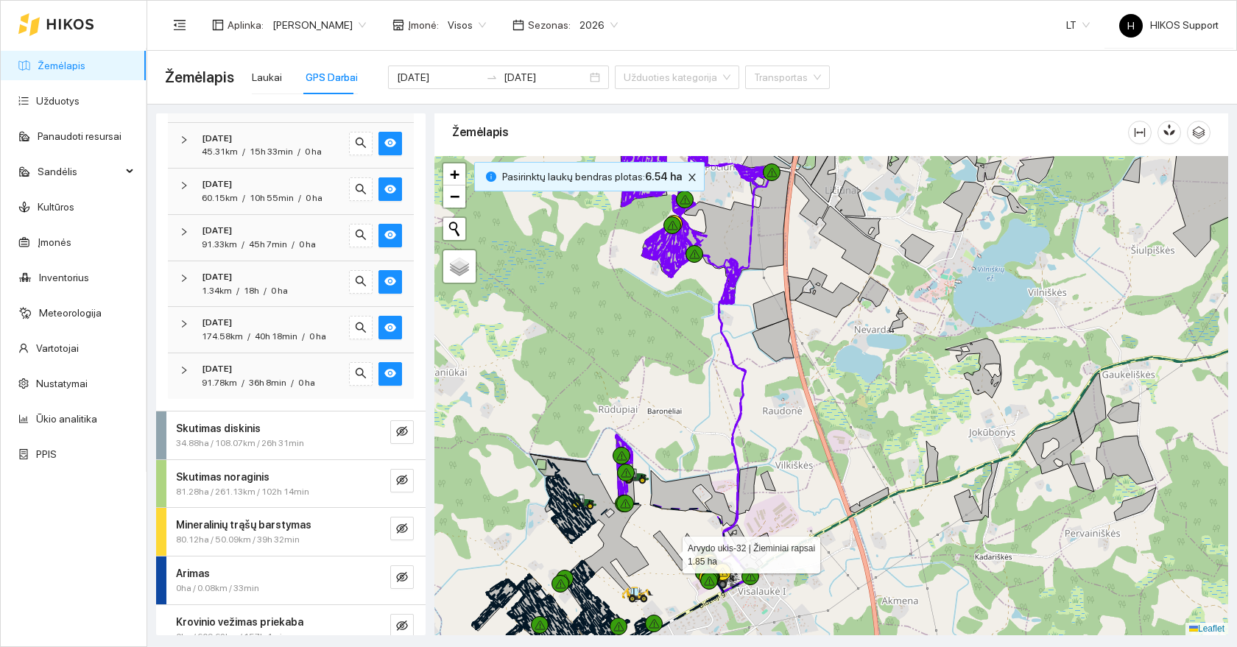
drag, startPoint x: 669, startPoint y: 551, endPoint x: 688, endPoint y: 409, distance: 144.0
click at [687, 531] on icon at bounding box center [670, 551] width 34 height 40
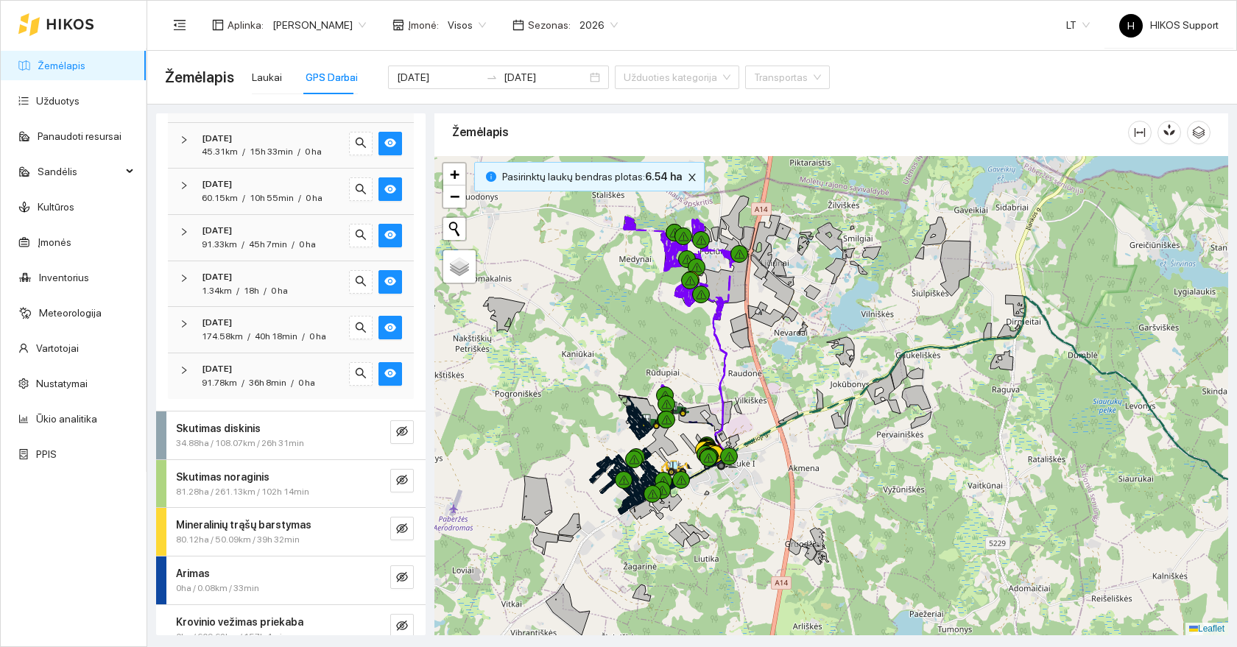
drag, startPoint x: 712, startPoint y: 242, endPoint x: 702, endPoint y: 412, distance: 170.4
click at [704, 320] on icon at bounding box center [711, 285] width 74 height 70
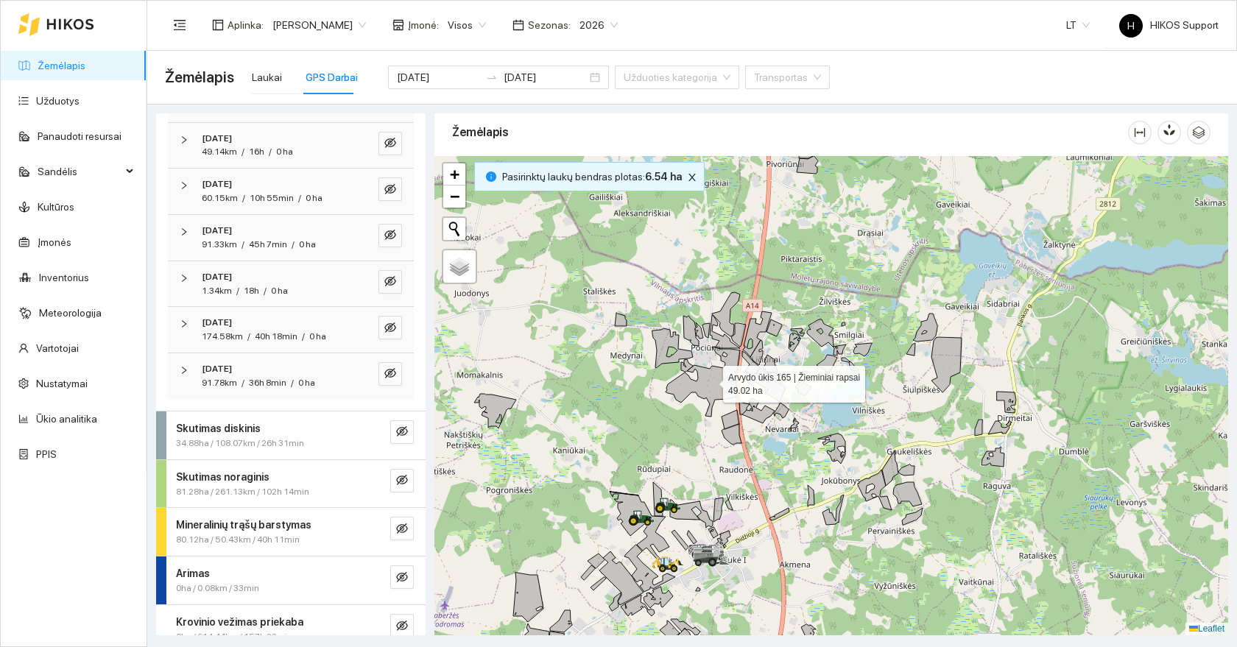
click at [60, 63] on link "Žemėlapis" at bounding box center [62, 66] width 48 height 12
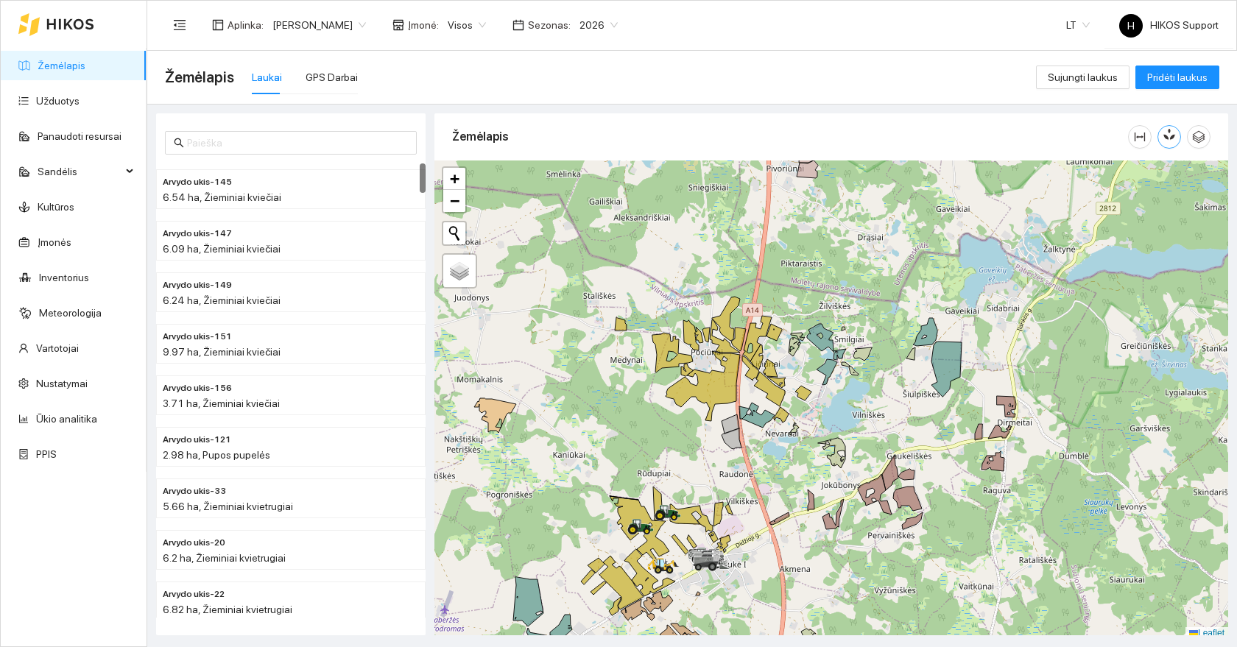
click at [1169, 133] on icon "button" at bounding box center [1172, 134] width 8 height 13
